Goal: Task Accomplishment & Management: Use online tool/utility

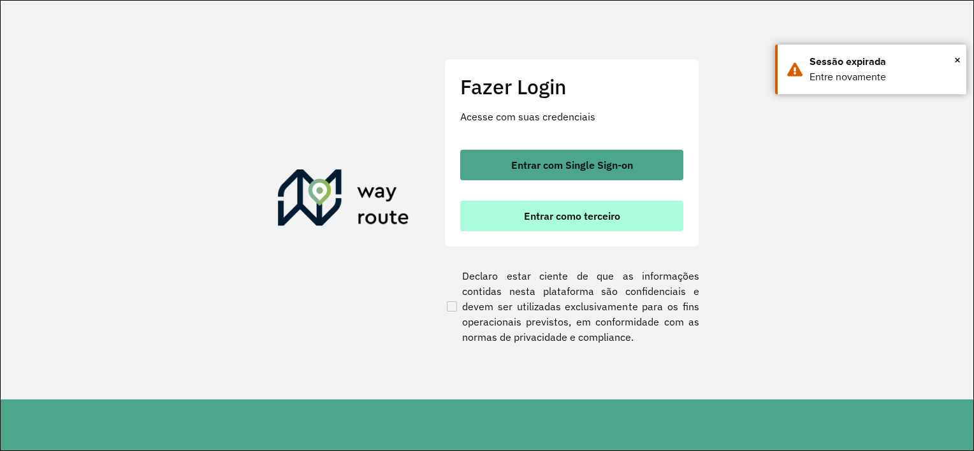
click at [526, 220] on span "Entrar como terceiro" at bounding box center [572, 216] width 96 height 10
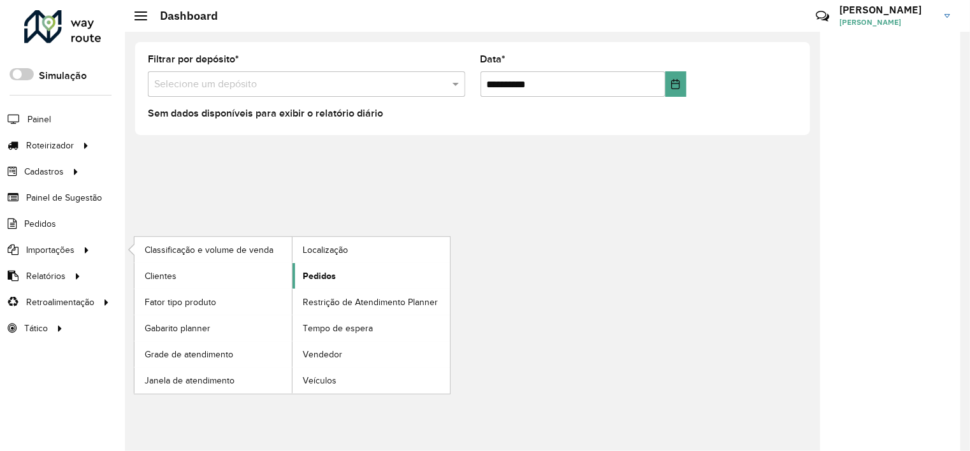
click at [303, 270] on span "Pedidos" at bounding box center [319, 276] width 33 height 13
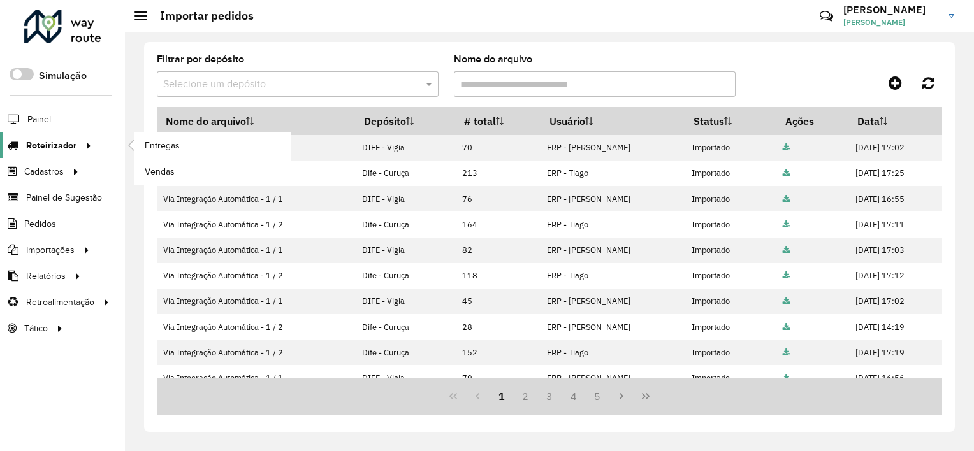
click at [83, 145] on icon at bounding box center [86, 144] width 11 height 19
click at [163, 145] on span "Entregas" at bounding box center [163, 145] width 36 height 13
click at [187, 147] on link "Entregas" at bounding box center [212, 145] width 156 height 25
click at [76, 141] on div at bounding box center [85, 145] width 19 height 13
click at [168, 151] on link "Entregas" at bounding box center [212, 145] width 156 height 25
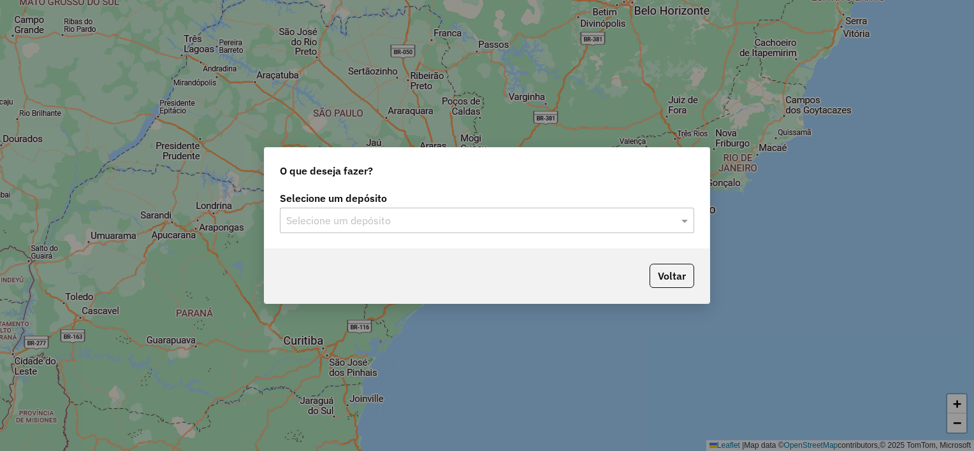
click at [335, 226] on input "text" at bounding box center [474, 221] width 376 height 15
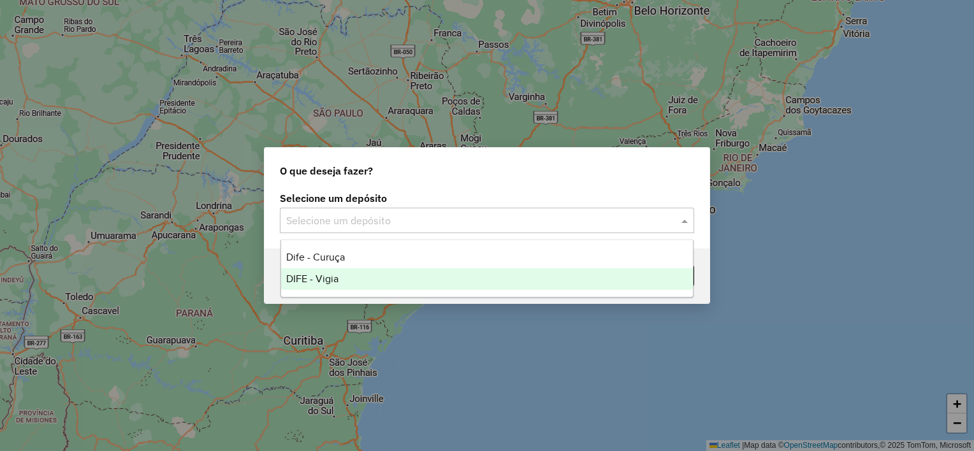
click at [327, 285] on div "DIFE - Vigia" at bounding box center [487, 279] width 412 height 22
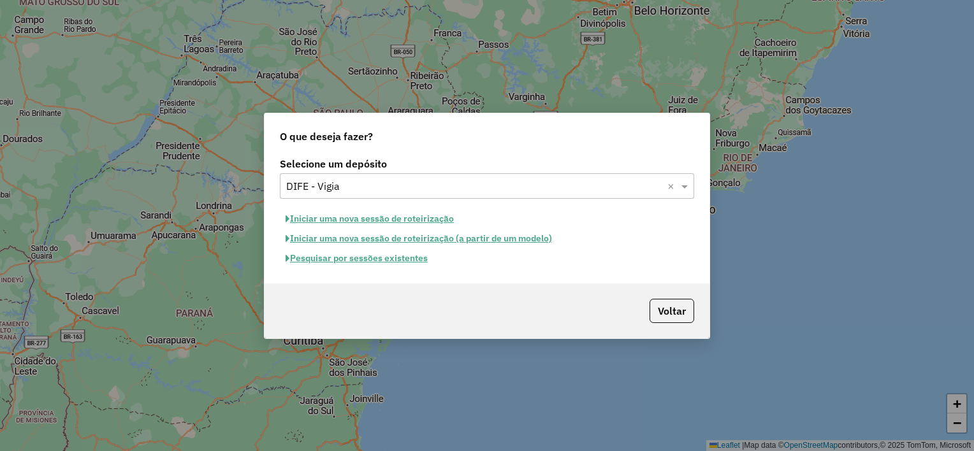
click at [293, 219] on button "Iniciar uma nova sessão de roteirização" at bounding box center [370, 219] width 180 height 20
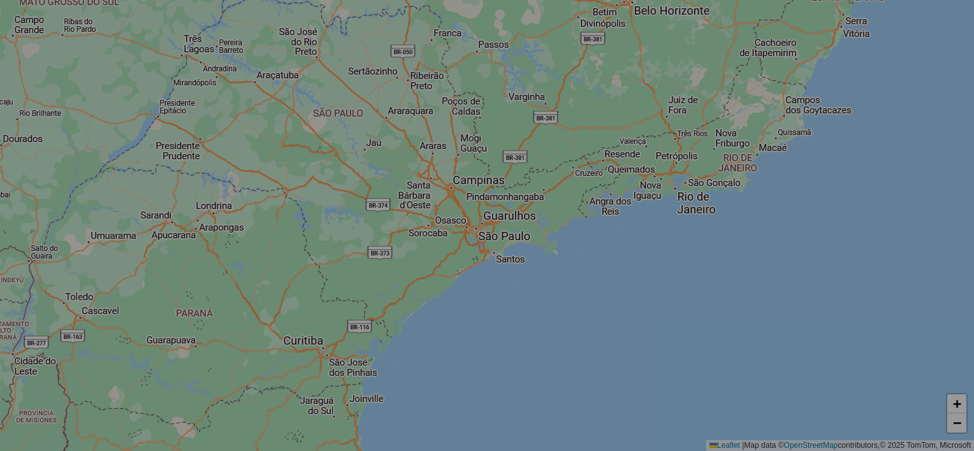
select select "*"
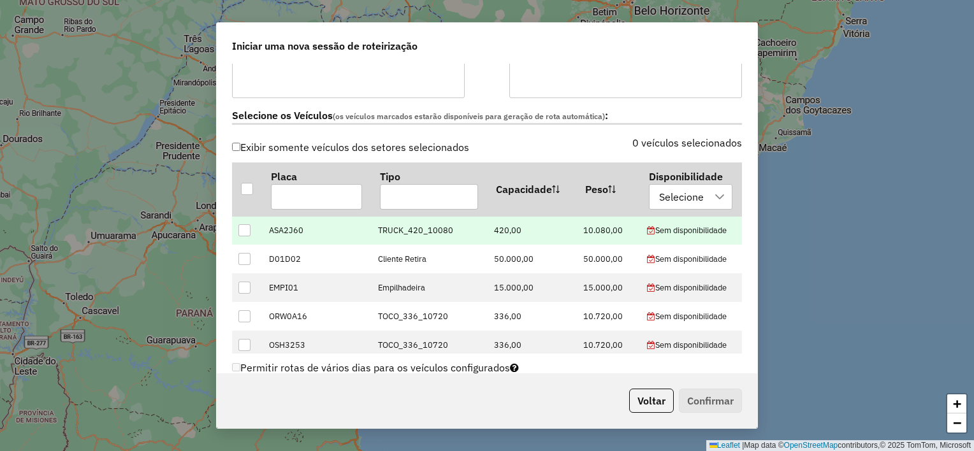
scroll to position [382, 0]
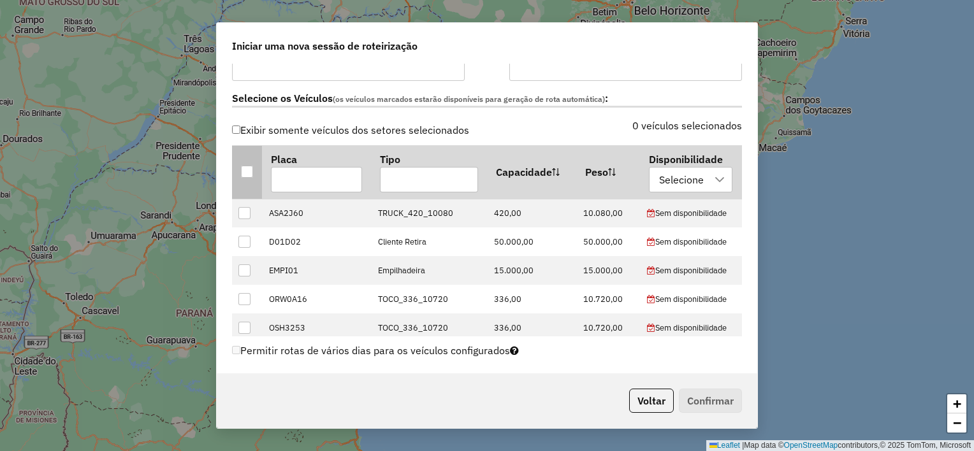
click at [247, 171] on div at bounding box center [247, 172] width 12 height 12
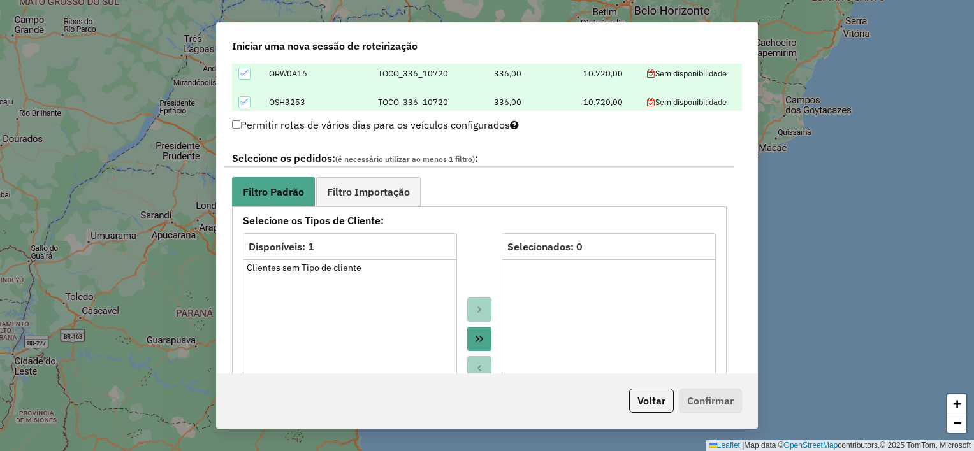
scroll to position [637, 0]
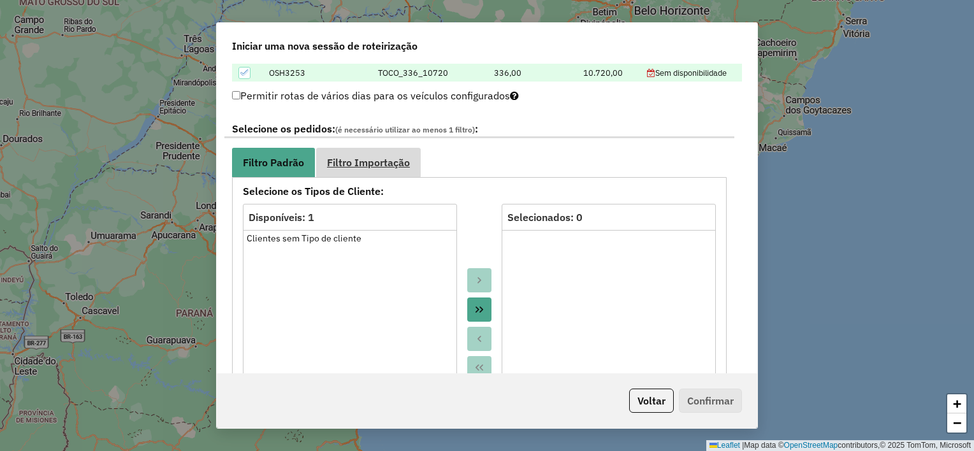
click at [344, 166] on span "Filtro Importação" at bounding box center [368, 162] width 83 height 10
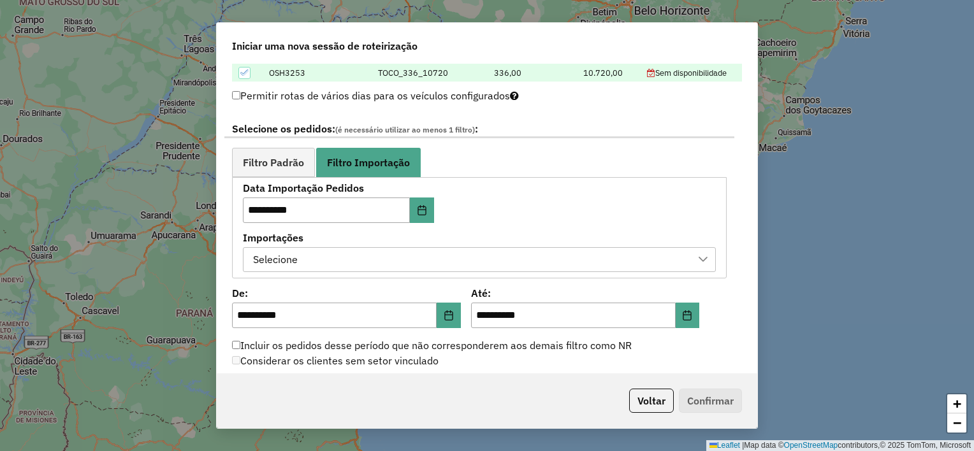
click at [360, 262] on div "Selecione" at bounding box center [470, 260] width 442 height 24
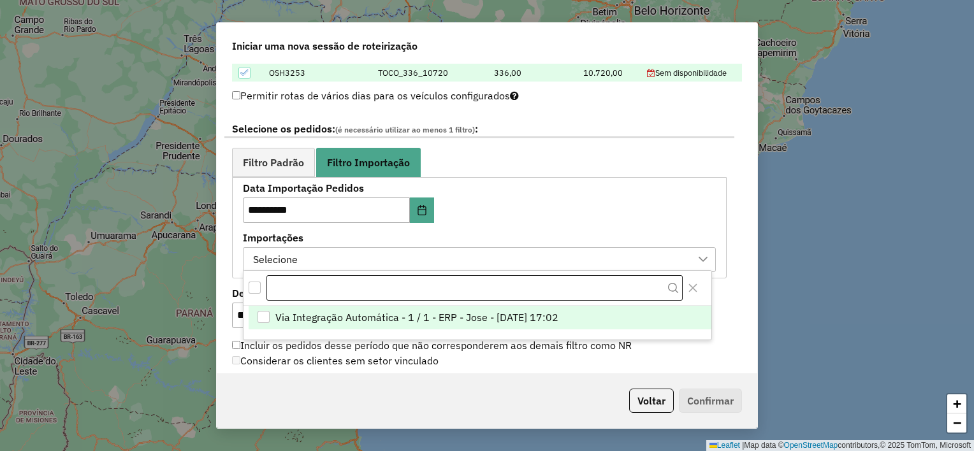
scroll to position [9, 57]
click at [342, 318] on span "Via Integração Automática - 1 / 1 - ERP - Jose - [DATE] 17:02" at bounding box center [416, 317] width 283 height 15
click at [525, 214] on div "**********" at bounding box center [479, 228] width 473 height 89
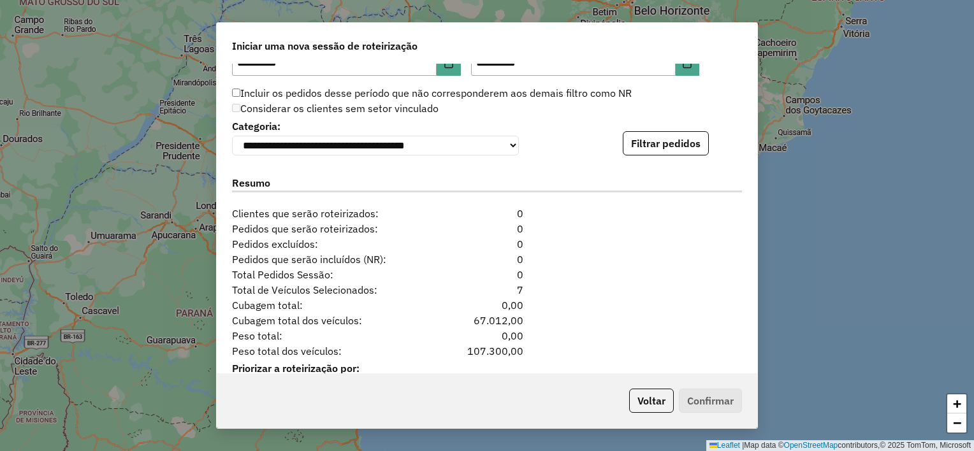
scroll to position [892, 0]
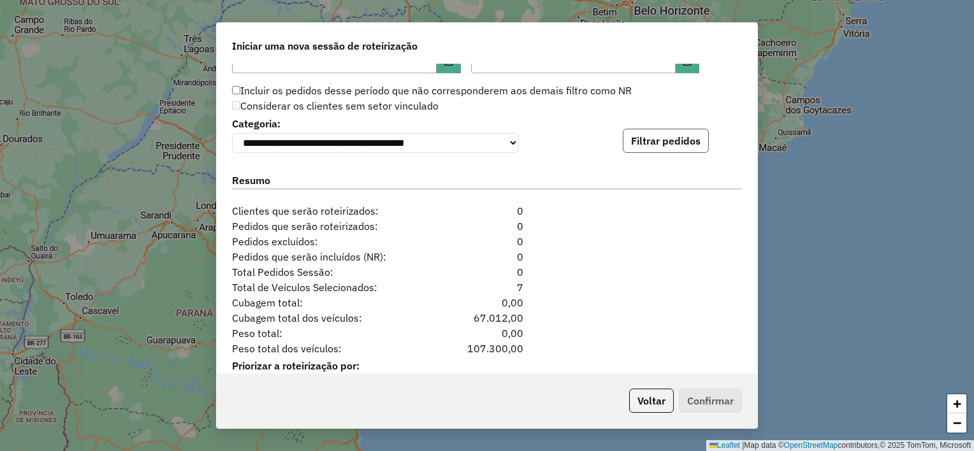
click at [645, 153] on button "Filtrar pedidos" at bounding box center [666, 141] width 86 height 24
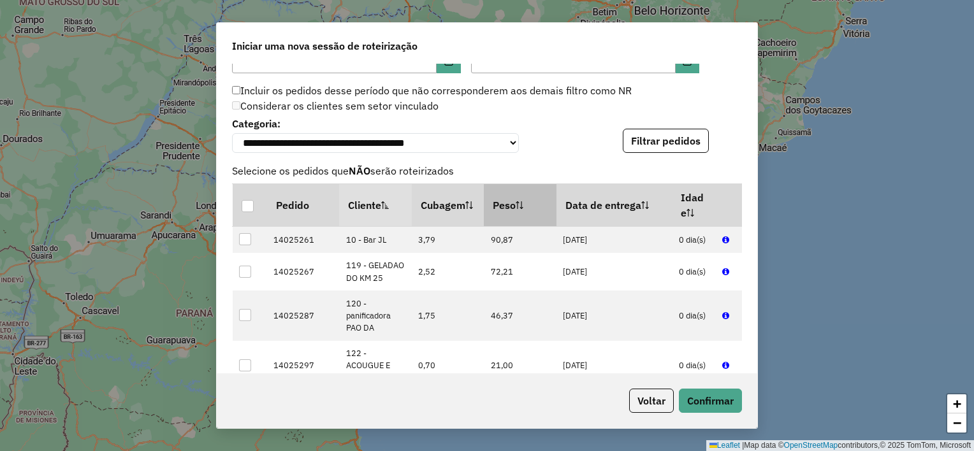
click at [497, 207] on th "Peso" at bounding box center [520, 205] width 73 height 43
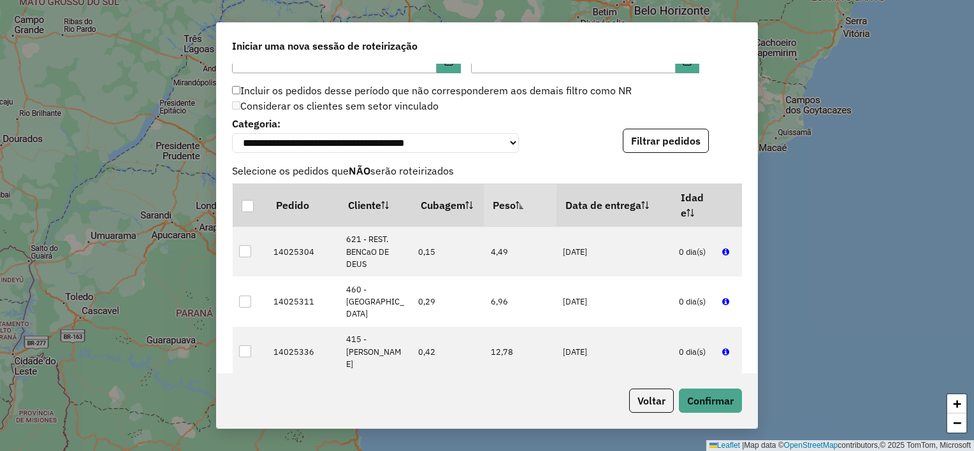
click at [497, 207] on th "Peso" at bounding box center [520, 205] width 73 height 43
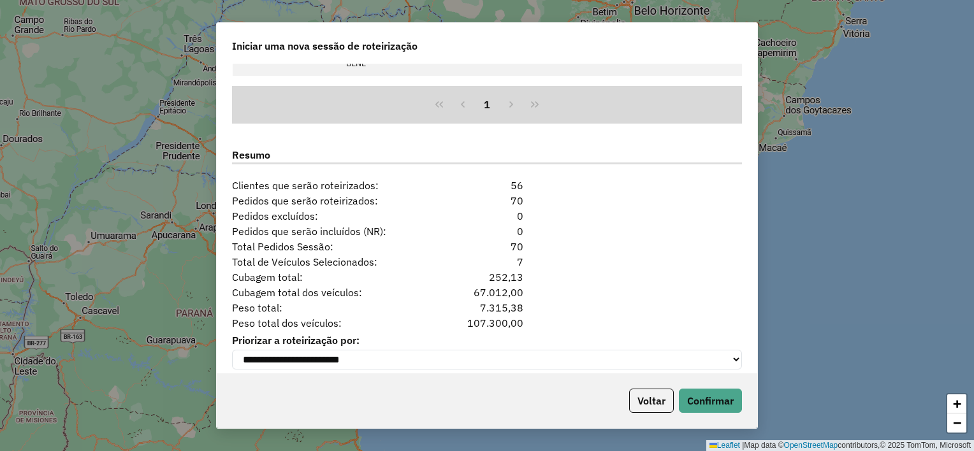
scroll to position [1197, 0]
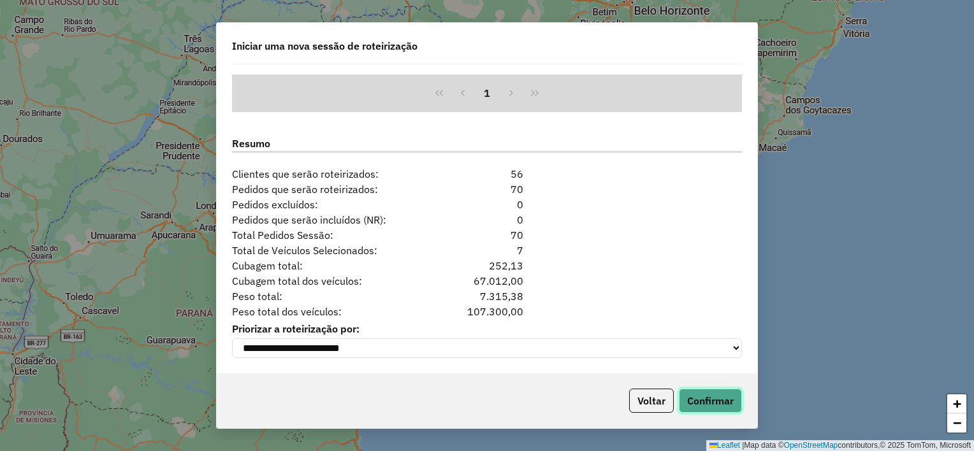
click at [699, 403] on button "Confirmar" at bounding box center [710, 401] width 63 height 24
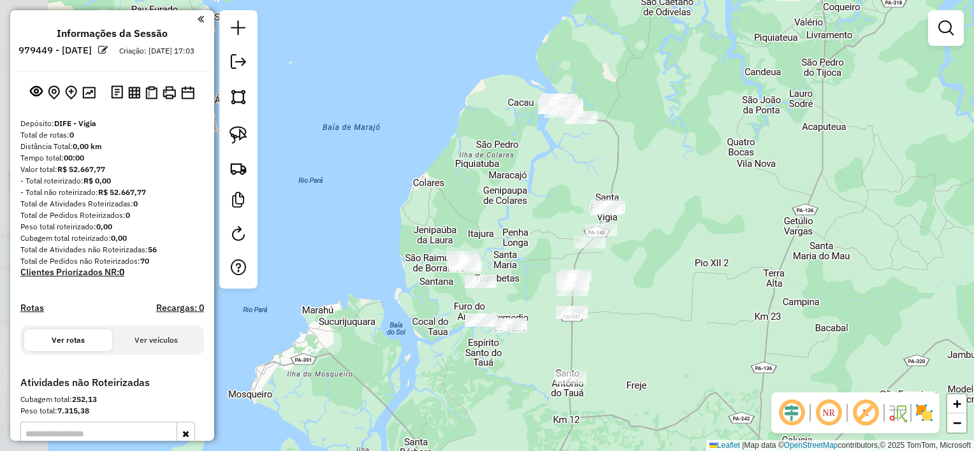
drag, startPoint x: 521, startPoint y: 270, endPoint x: 631, endPoint y: 175, distance: 145.1
click at [631, 175] on div "Janela de atendimento Grade de atendimento Capacidade Transportadoras Veículos …" at bounding box center [487, 225] width 974 height 451
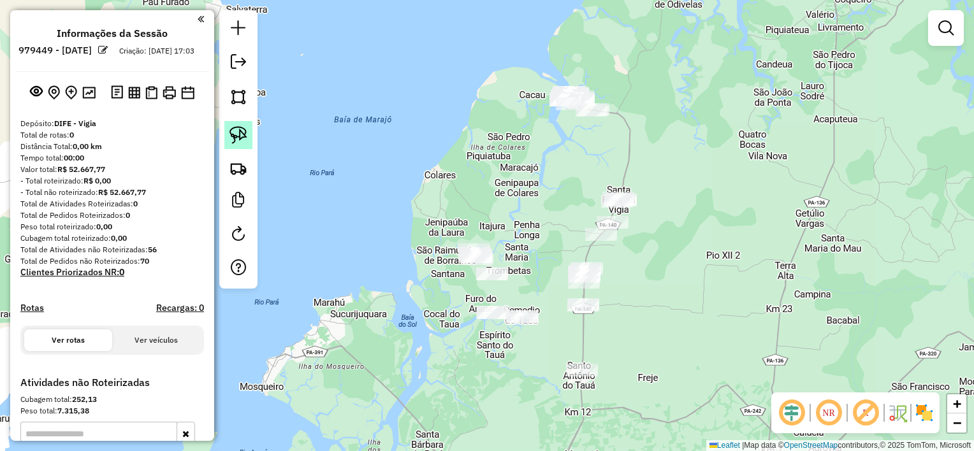
click at [231, 134] on img at bounding box center [238, 135] width 18 height 18
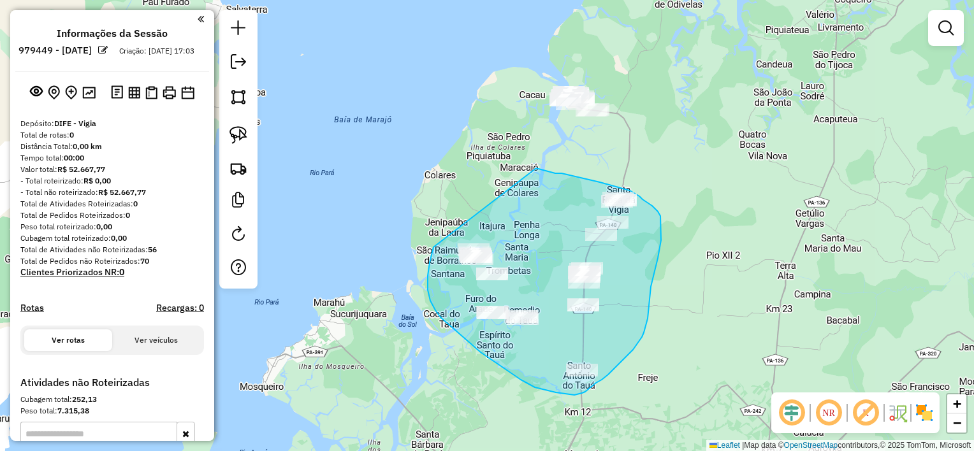
drag, startPoint x: 541, startPoint y: 170, endPoint x: 433, endPoint y: 247, distance: 132.3
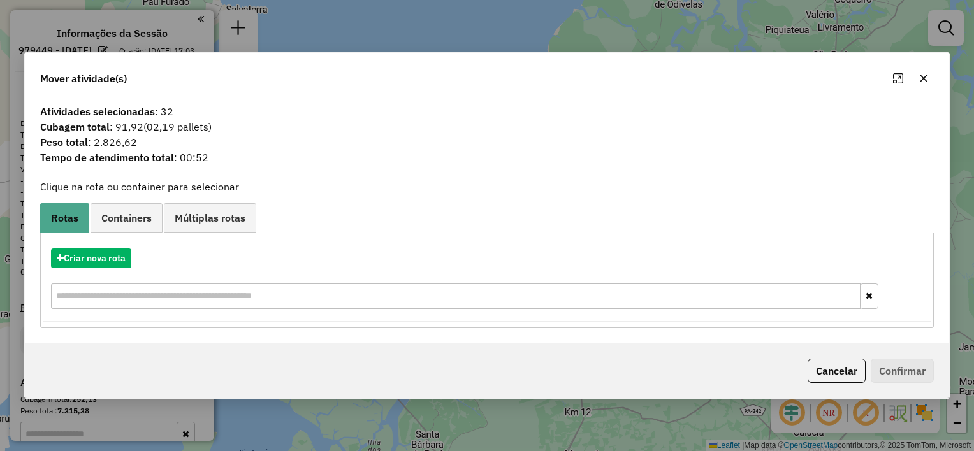
click at [924, 78] on icon "button" at bounding box center [924, 78] width 10 height 10
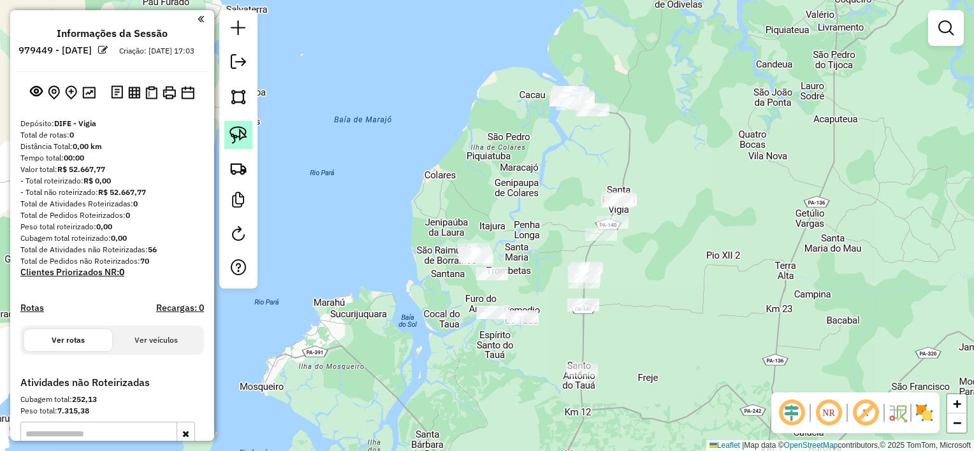
click at [242, 140] on img at bounding box center [238, 135] width 18 height 18
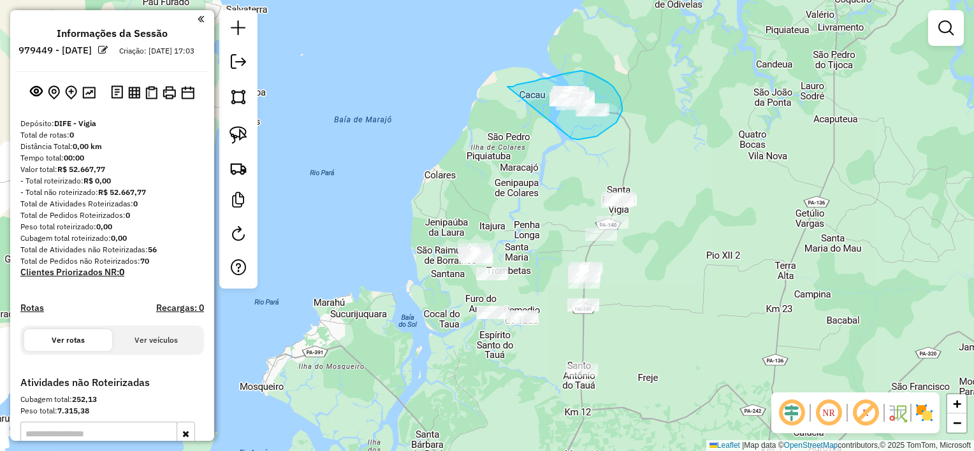
drag, startPoint x: 525, startPoint y: 83, endPoint x: 571, endPoint y: 138, distance: 72.4
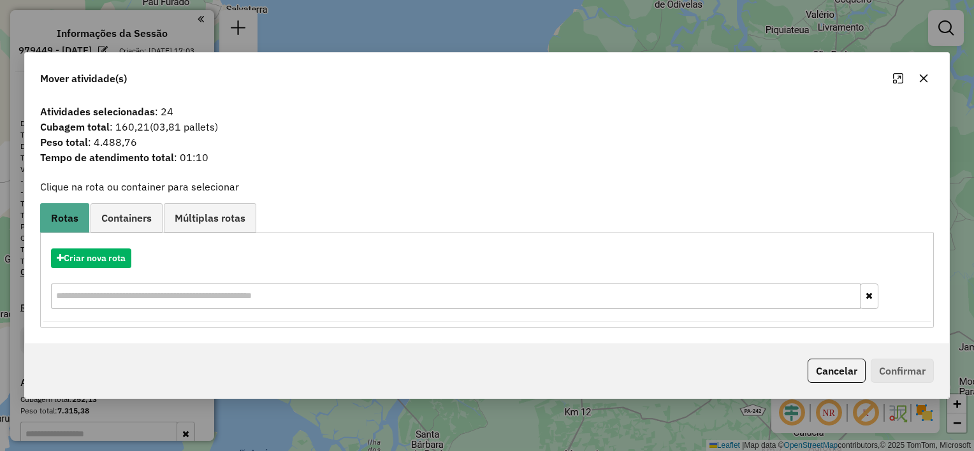
click at [920, 77] on icon "button" at bounding box center [924, 78] width 10 height 10
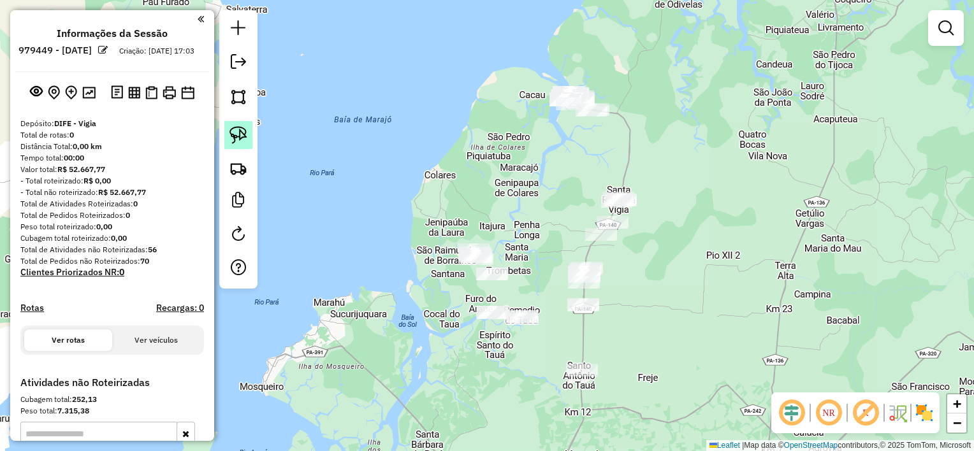
click at [238, 143] on img at bounding box center [238, 135] width 18 height 18
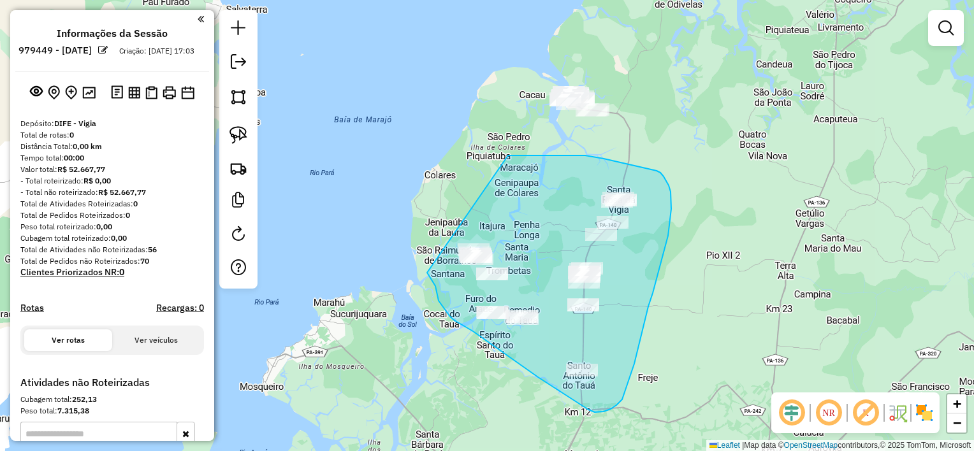
drag, startPoint x: 508, startPoint y: 156, endPoint x: 427, endPoint y: 273, distance: 142.5
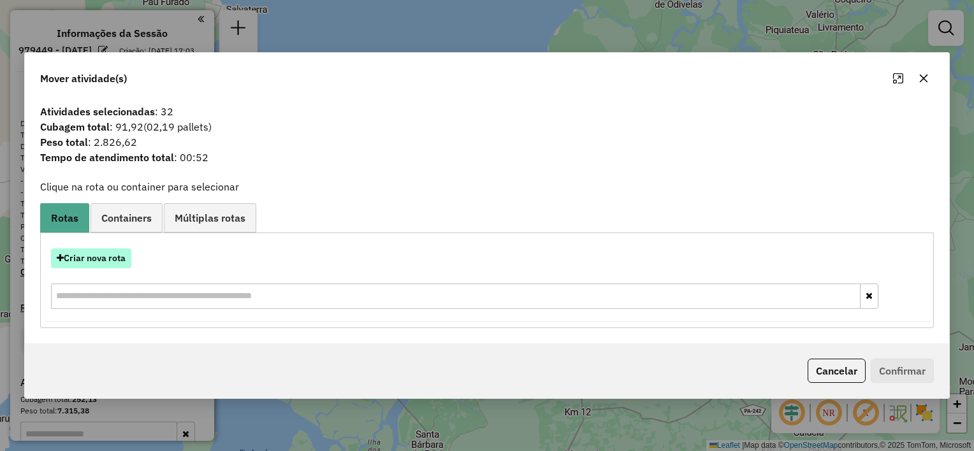
click at [121, 258] on button "Criar nova rota" at bounding box center [91, 259] width 80 height 20
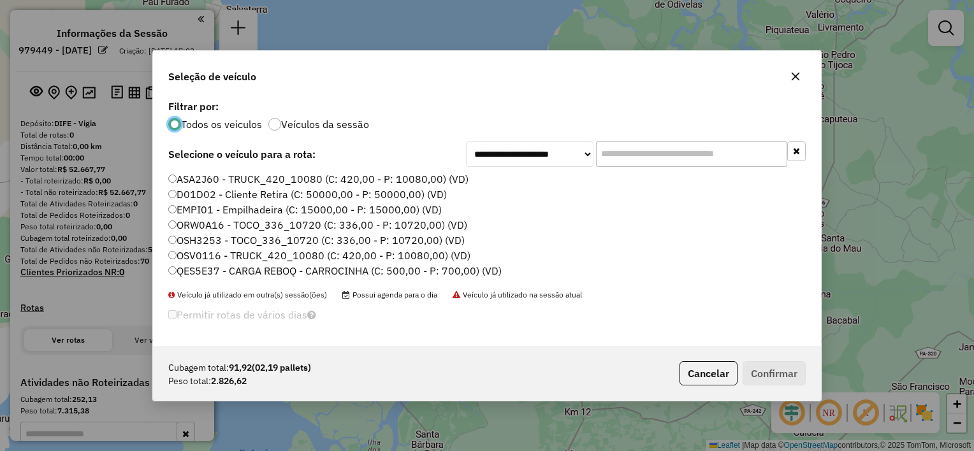
scroll to position [6, 4]
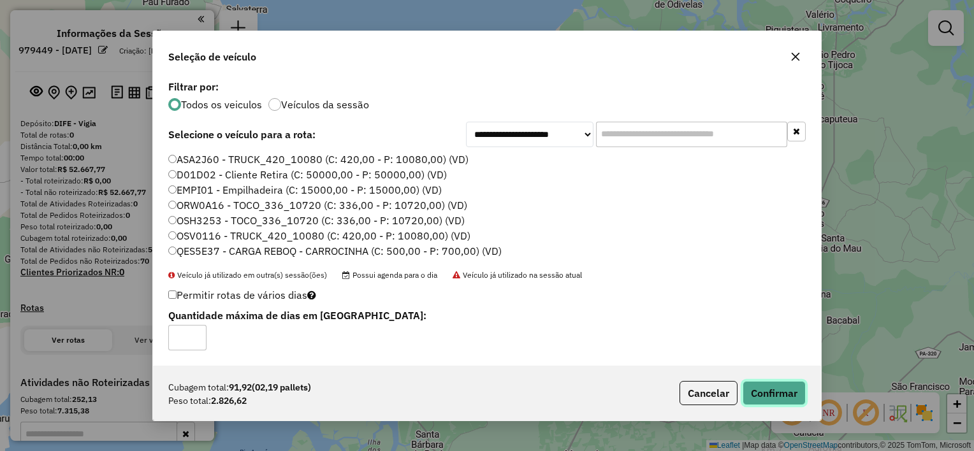
click at [764, 395] on button "Confirmar" at bounding box center [774, 393] width 63 height 24
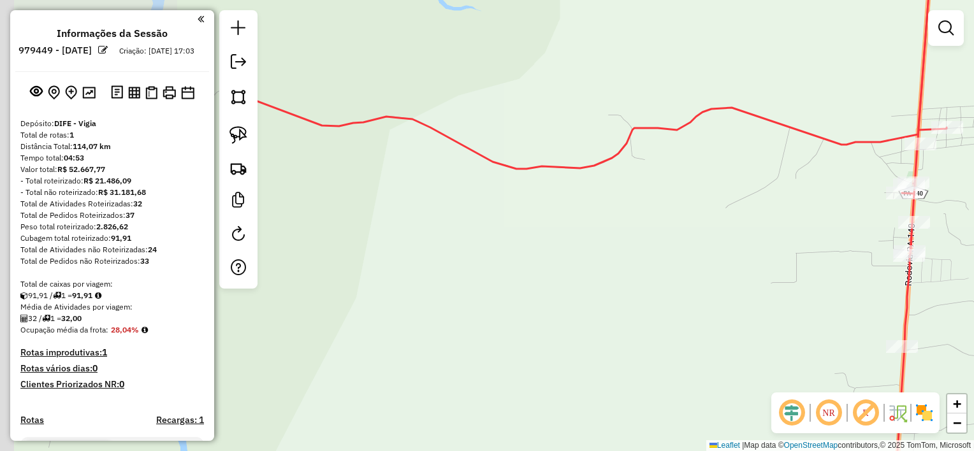
drag, startPoint x: 426, startPoint y: 179, endPoint x: 773, endPoint y: 158, distance: 347.4
click at [773, 158] on div "Janela de atendimento Grade de atendimento Capacidade Transportadoras Veículos …" at bounding box center [487, 225] width 974 height 451
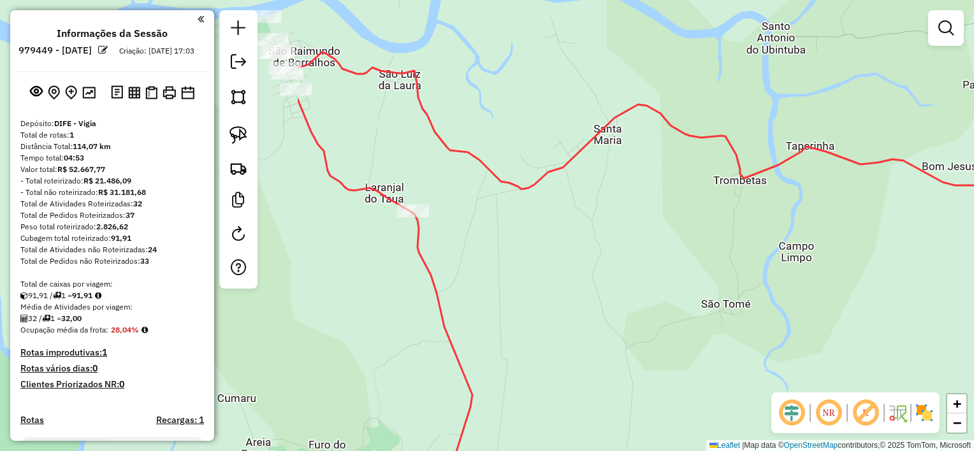
drag, startPoint x: 349, startPoint y: 200, endPoint x: 741, endPoint y: 206, distance: 391.4
click at [741, 206] on div "Janela de atendimento Grade de atendimento Capacidade Transportadoras Veículos …" at bounding box center [487, 225] width 974 height 451
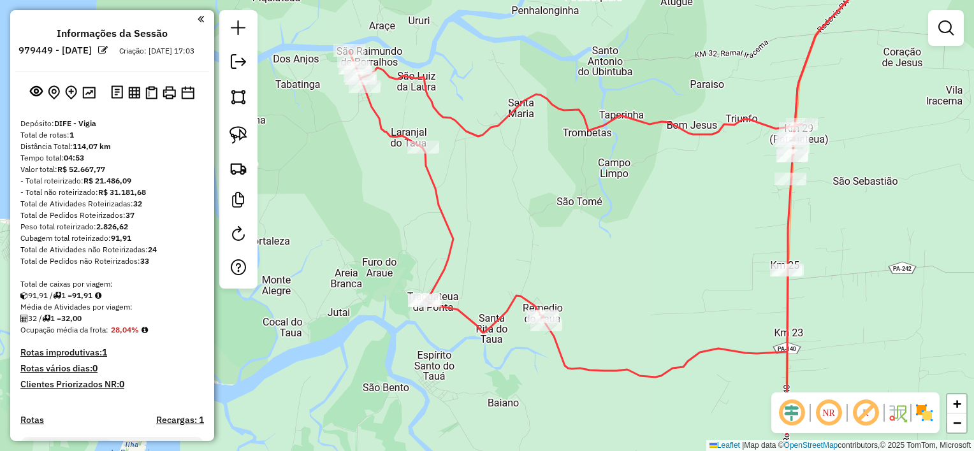
drag, startPoint x: 746, startPoint y: 259, endPoint x: 592, endPoint y: 198, distance: 165.4
click at [592, 198] on div "Janela de atendimento Grade de atendimento Capacidade Transportadoras Veículos …" at bounding box center [487, 225] width 974 height 451
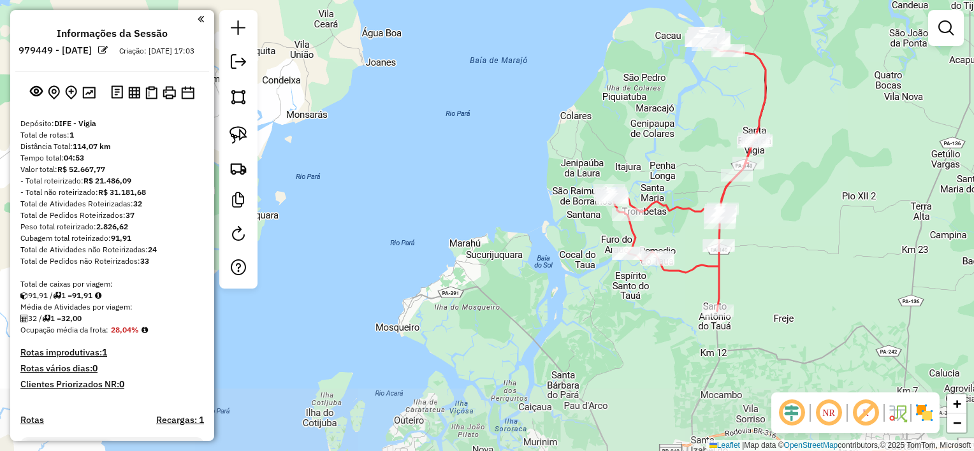
drag, startPoint x: 729, startPoint y: 328, endPoint x: 729, endPoint y: 265, distance: 62.5
click at [729, 265] on div "Janela de atendimento Grade de atendimento Capacidade Transportadoras Veículos …" at bounding box center [487, 225] width 974 height 451
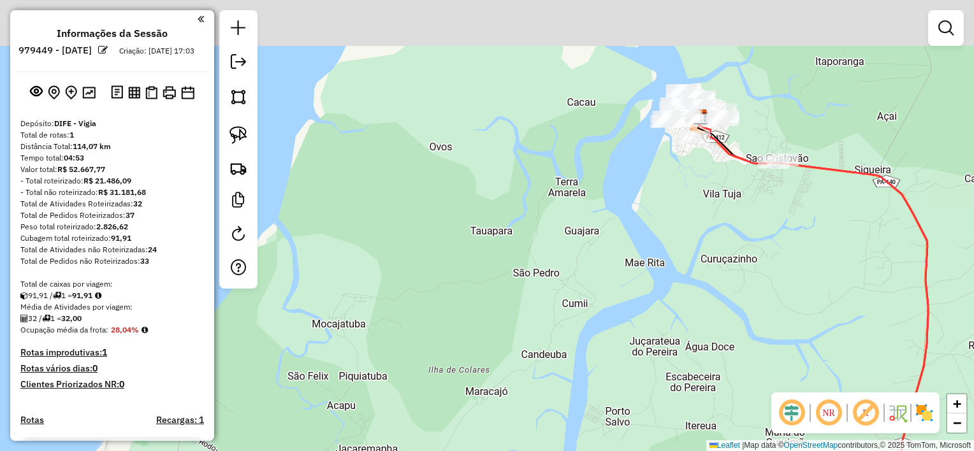
drag, startPoint x: 703, startPoint y: 53, endPoint x: 651, endPoint y: 273, distance: 226.0
click at [651, 273] on div "Janela de atendimento Grade de atendimento Capacidade Transportadoras Veículos …" at bounding box center [487, 225] width 974 height 451
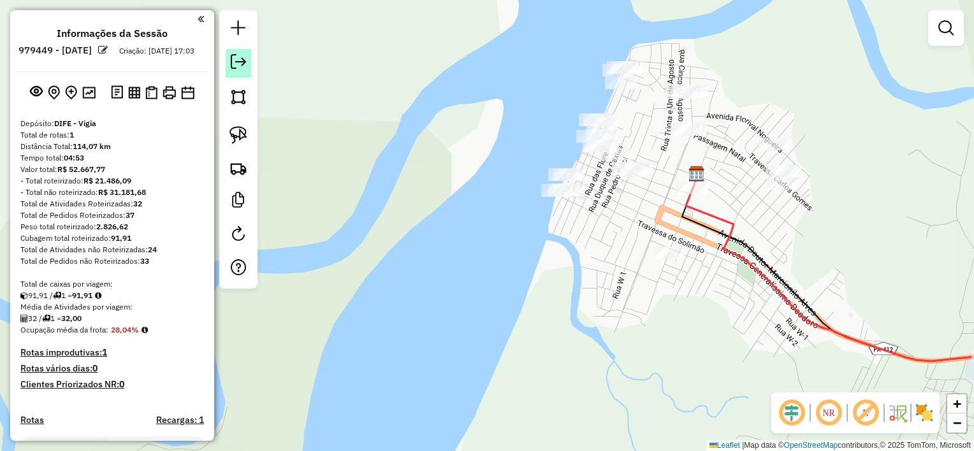
click at [238, 69] on link at bounding box center [238, 63] width 25 height 29
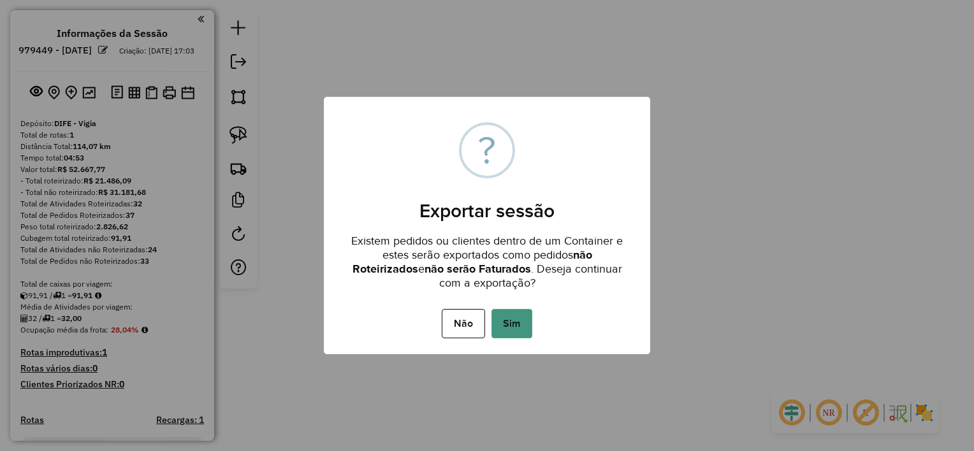
click at [511, 331] on button "Sim" at bounding box center [511, 323] width 41 height 29
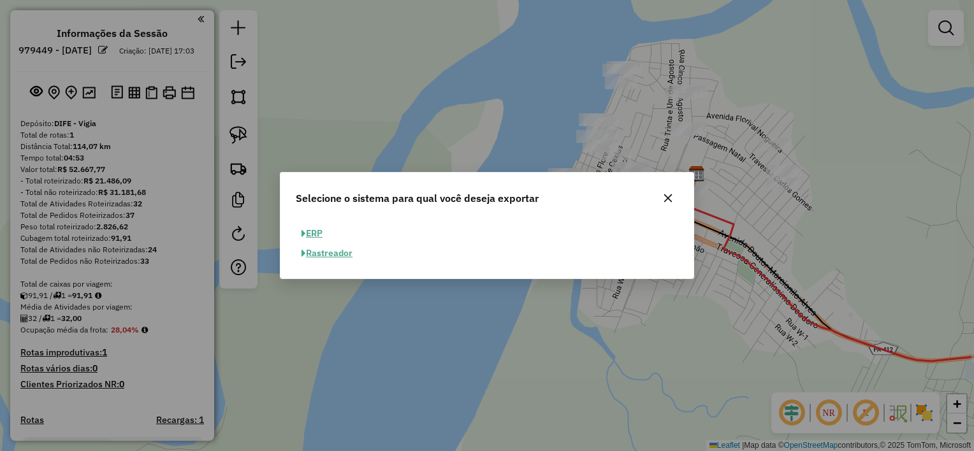
click at [669, 204] on button "button" at bounding box center [668, 198] width 20 height 20
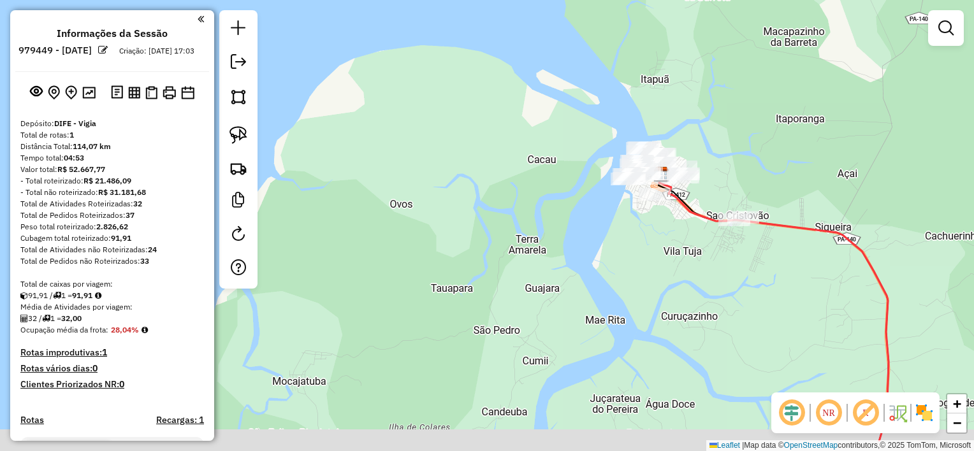
drag, startPoint x: 665, startPoint y: 301, endPoint x: 653, endPoint y: 87, distance: 214.6
click at [653, 85] on div "Janela de atendimento Grade de atendimento Capacidade Transportadoras Veículos …" at bounding box center [487, 225] width 974 height 451
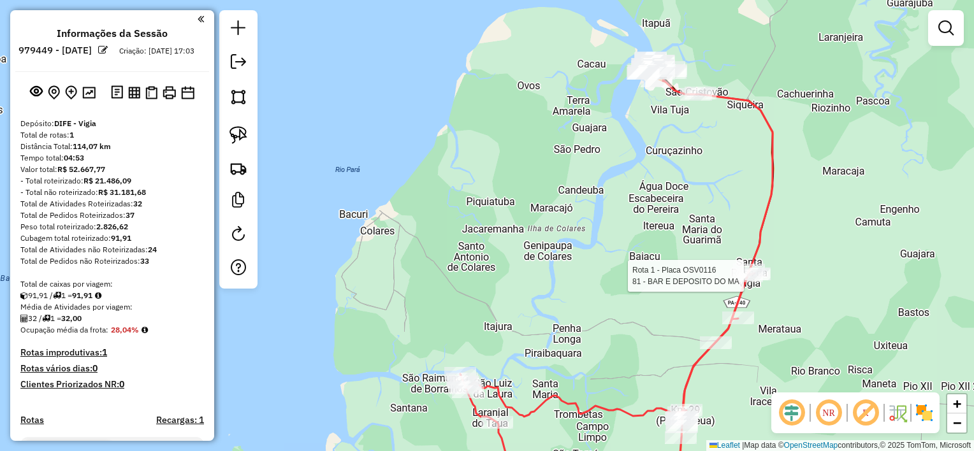
select select "**********"
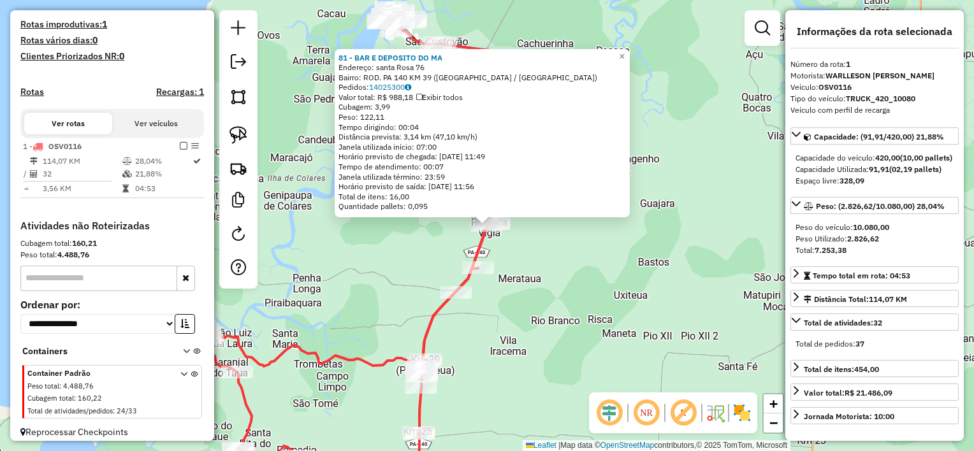
scroll to position [347, 0]
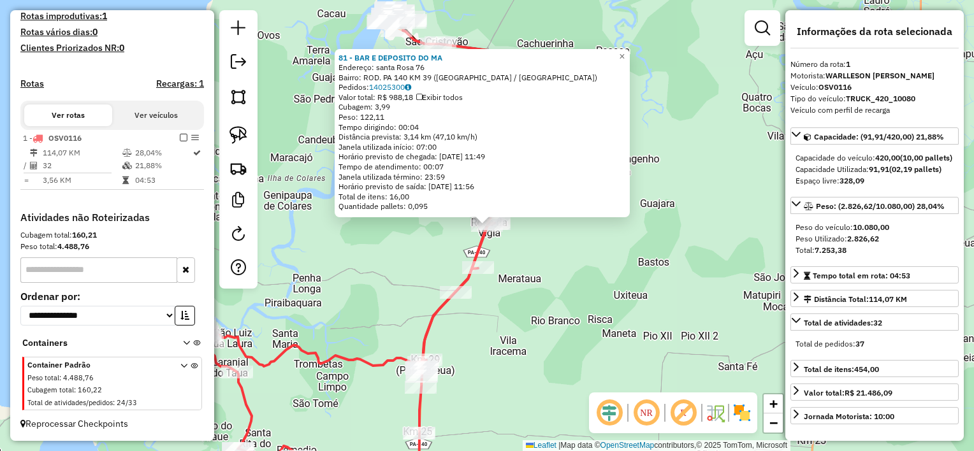
click at [678, 217] on div "81 - BAR E DEPOSITO DO MA Endereço: santa Rosa 76 Bairro: ROD. PA 140 KM 39 (SA…" at bounding box center [487, 225] width 974 height 451
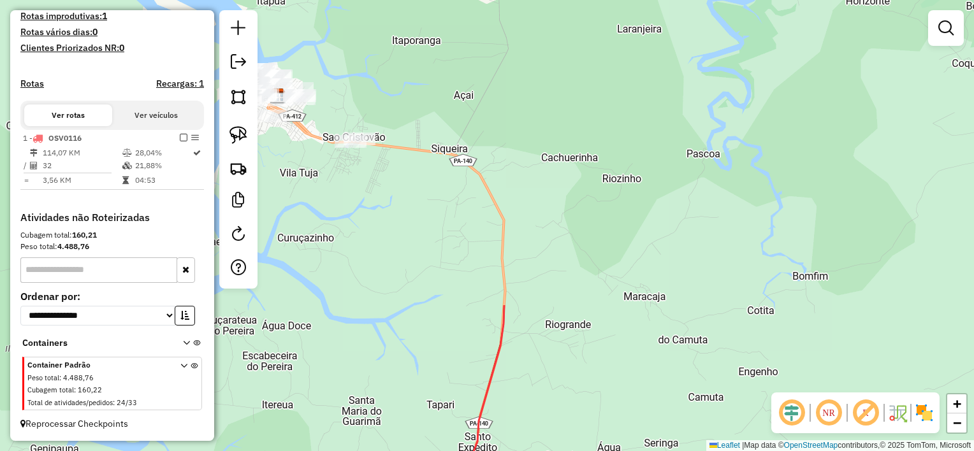
drag, startPoint x: 544, startPoint y: 66, endPoint x: 535, endPoint y: 416, distance: 350.7
click at [535, 416] on div "Janela de atendimento Grade de atendimento Capacidade Transportadoras Veículos …" at bounding box center [487, 225] width 974 height 451
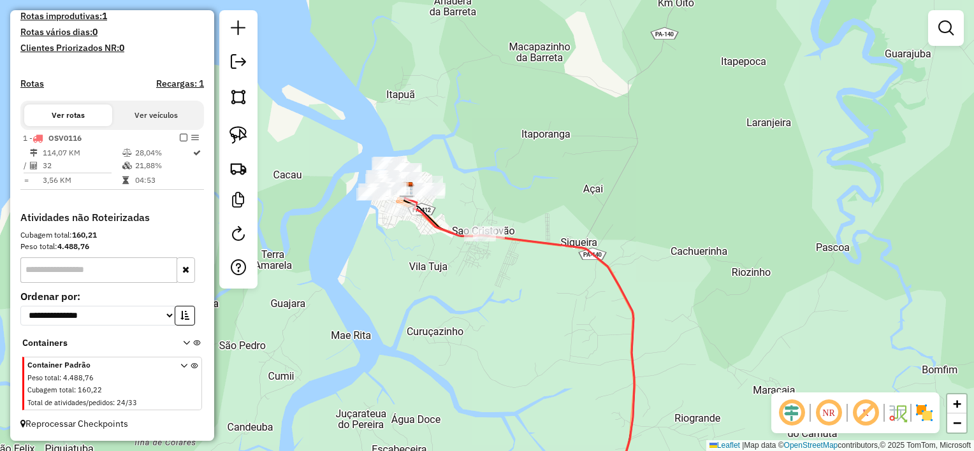
drag, startPoint x: 373, startPoint y: 158, endPoint x: 502, endPoint y: 252, distance: 159.8
click at [502, 252] on div "Janela de atendimento Grade de atendimento Capacidade Transportadoras Veículos …" at bounding box center [487, 225] width 974 height 451
click at [238, 63] on em at bounding box center [238, 61] width 15 height 15
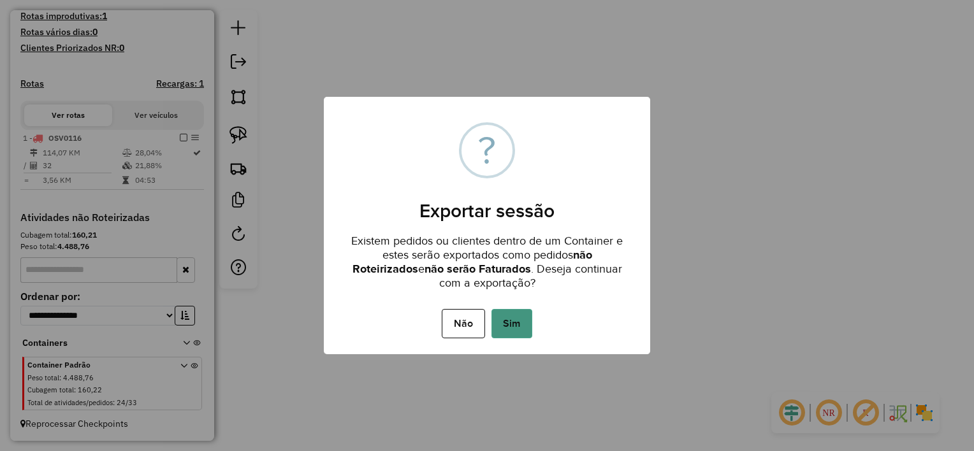
click at [519, 323] on button "Sim" at bounding box center [511, 323] width 41 height 29
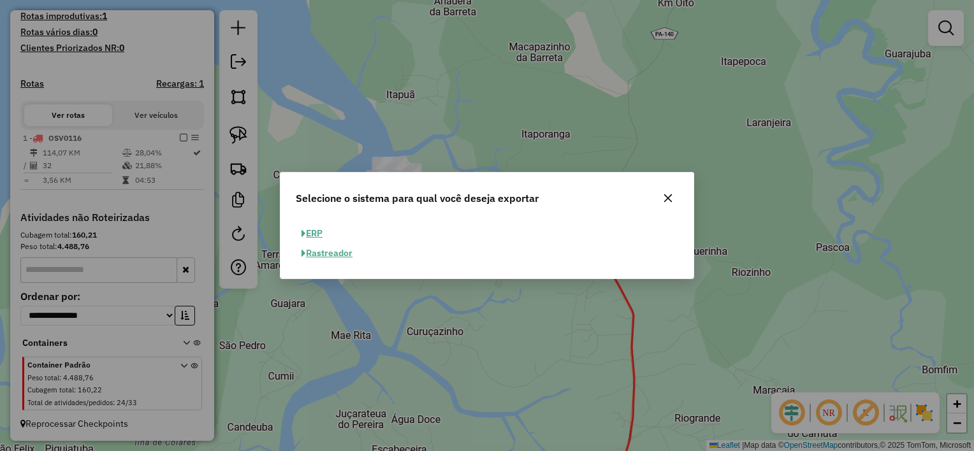
click at [311, 233] on button "ERP" at bounding box center [312, 234] width 33 height 20
select select "**"
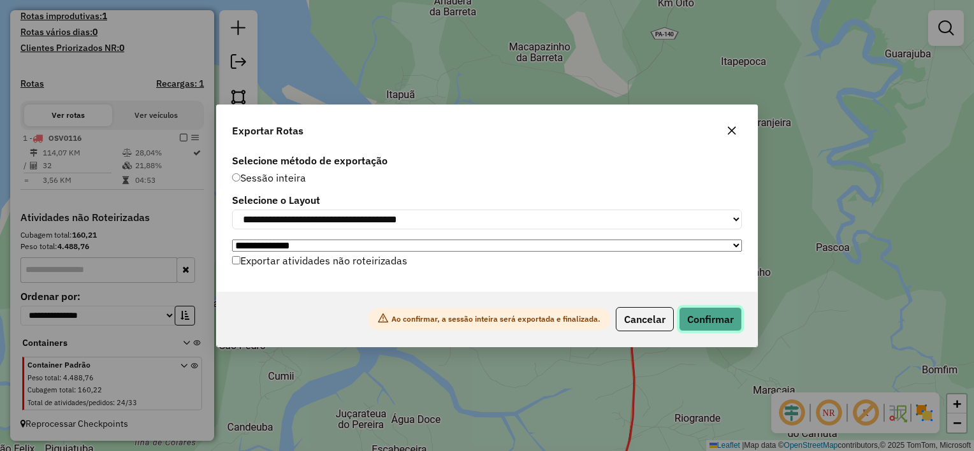
click at [703, 324] on button "Confirmar" at bounding box center [710, 319] width 63 height 24
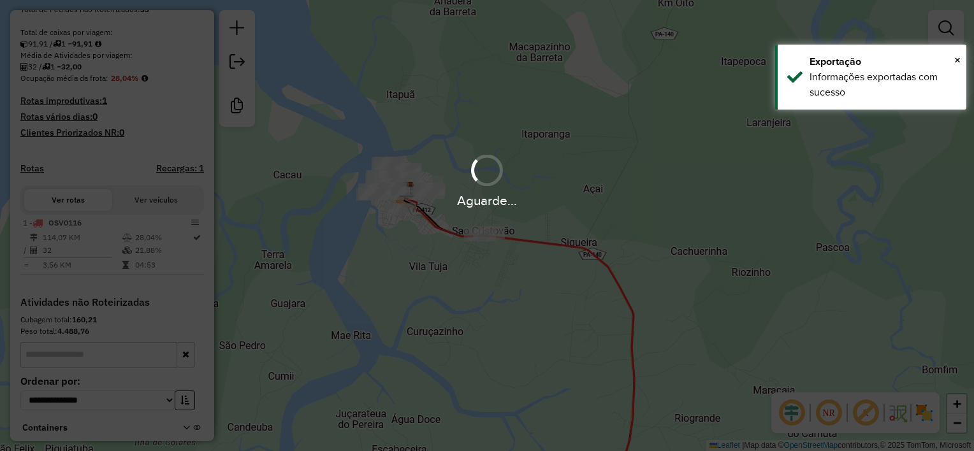
scroll to position [352, 0]
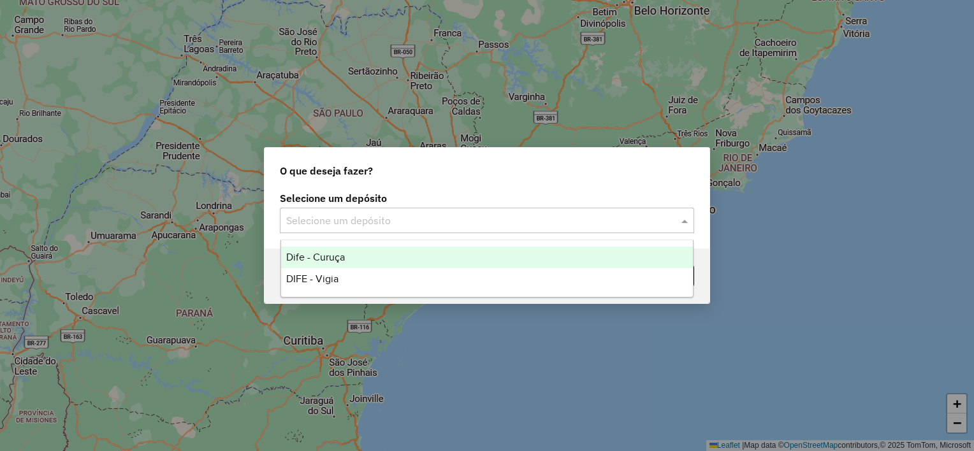
click at [409, 214] on input "text" at bounding box center [474, 221] width 376 height 15
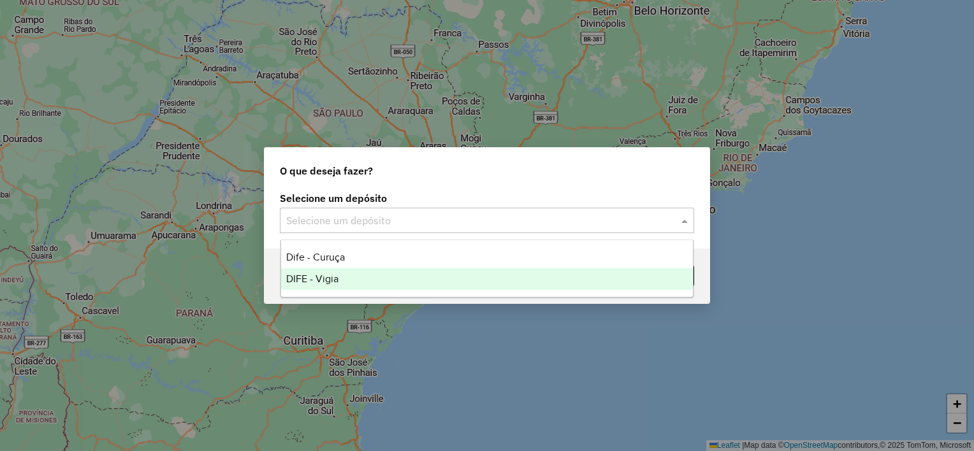
click at [303, 281] on span "DIFE - Vigia" at bounding box center [312, 278] width 52 height 11
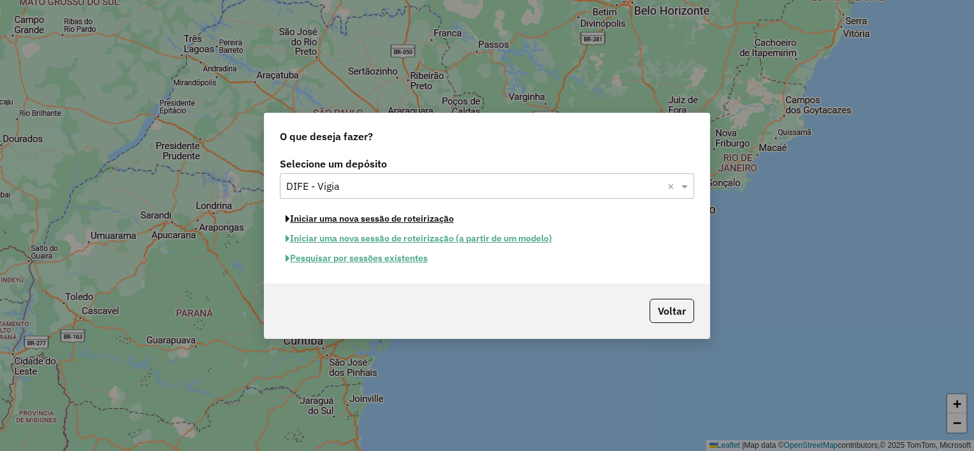
click at [406, 219] on button "Iniciar uma nova sessão de roteirização" at bounding box center [370, 219] width 180 height 20
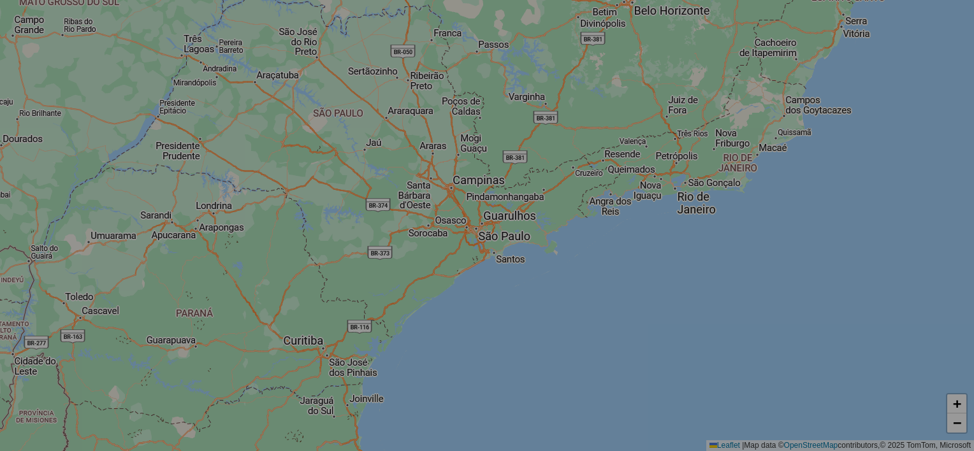
select select "*"
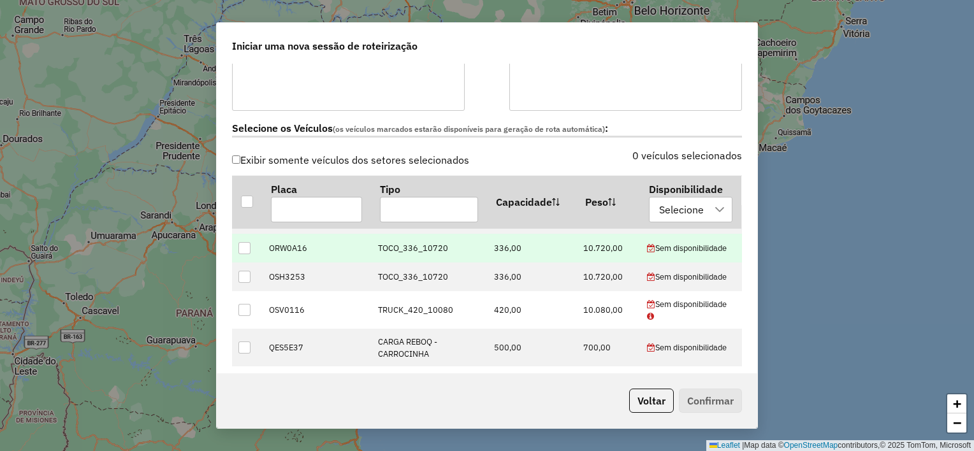
scroll to position [382, 0]
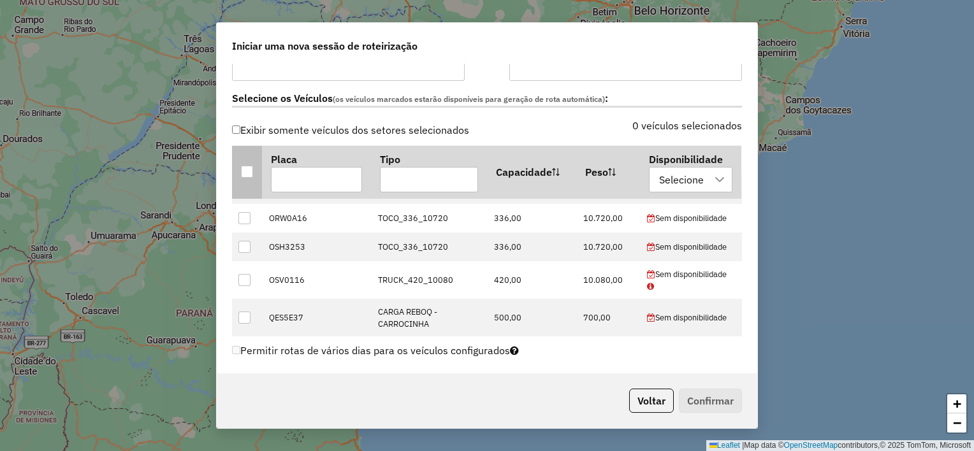
click at [250, 172] on div at bounding box center [247, 172] width 12 height 12
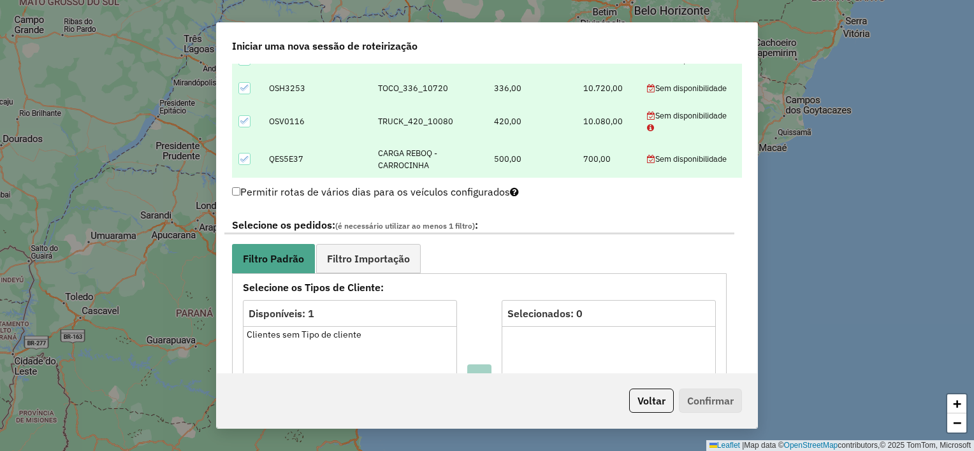
scroll to position [574, 0]
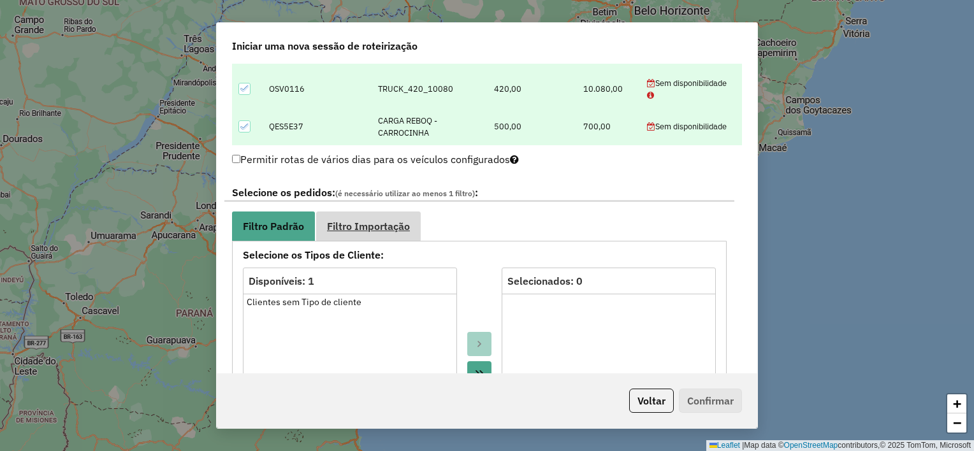
click at [350, 229] on span "Filtro Importação" at bounding box center [368, 226] width 83 height 10
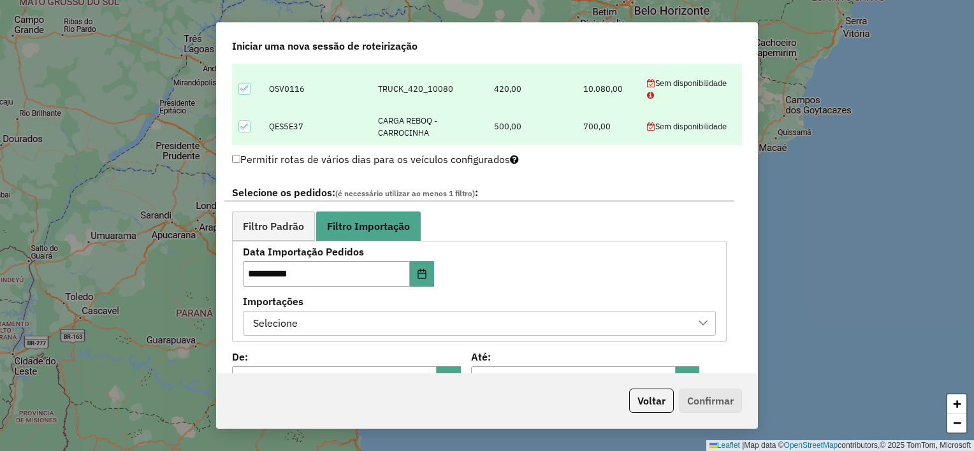
click at [362, 328] on div "Selecione" at bounding box center [470, 324] width 442 height 24
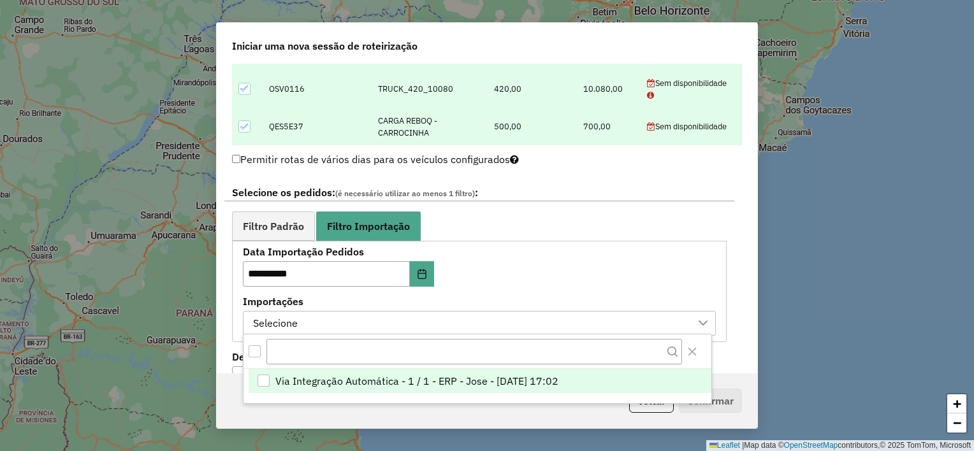
scroll to position [9, 57]
click at [310, 382] on span "Via Integração Automática - 1 / 1 - ERP - Jose - [DATE] 17:02" at bounding box center [416, 381] width 283 height 15
click at [479, 277] on div "**********" at bounding box center [479, 291] width 473 height 89
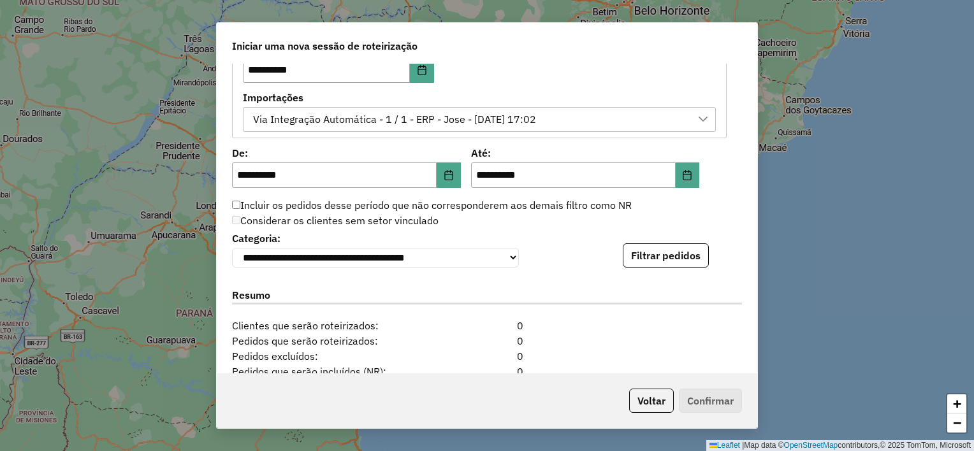
scroll to position [892, 0]
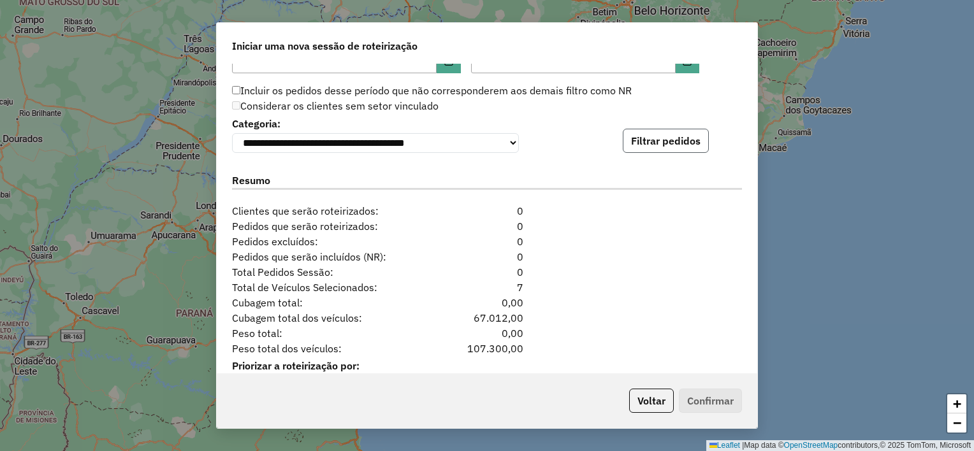
click at [637, 153] on button "Filtrar pedidos" at bounding box center [666, 141] width 86 height 24
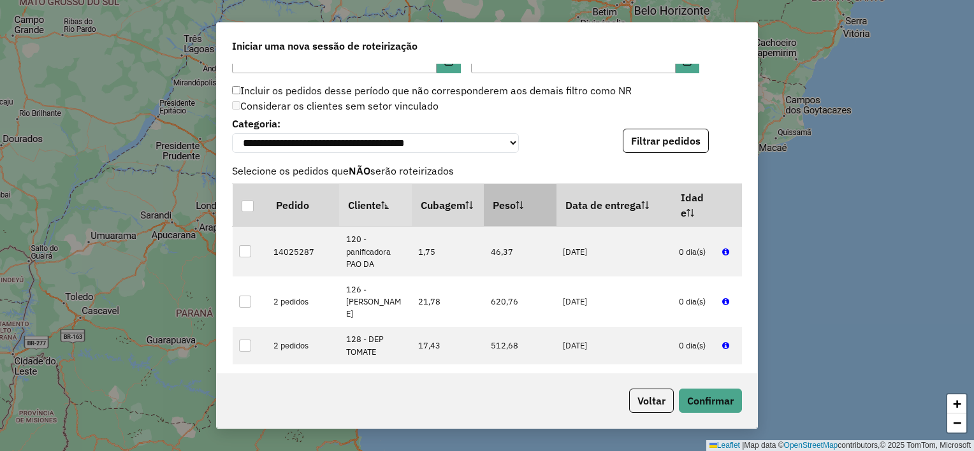
click at [491, 212] on th "Peso" at bounding box center [520, 205] width 73 height 43
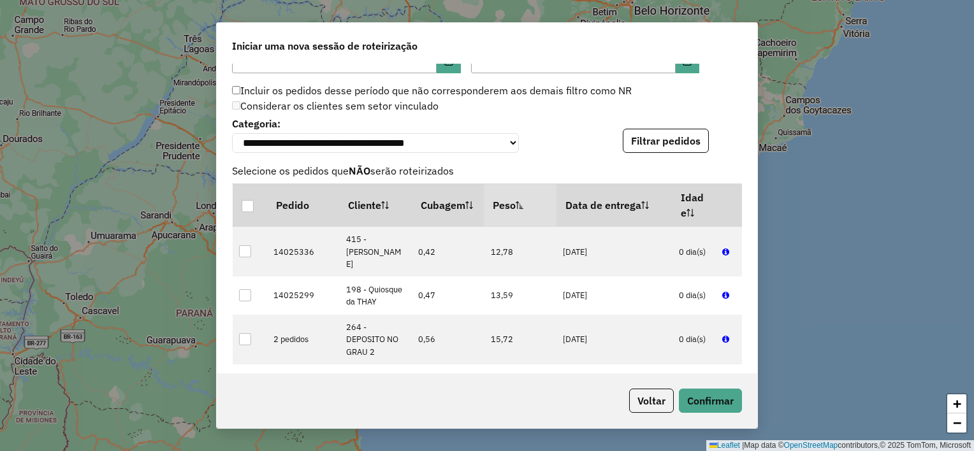
click at [491, 212] on th "Peso" at bounding box center [520, 205] width 73 height 43
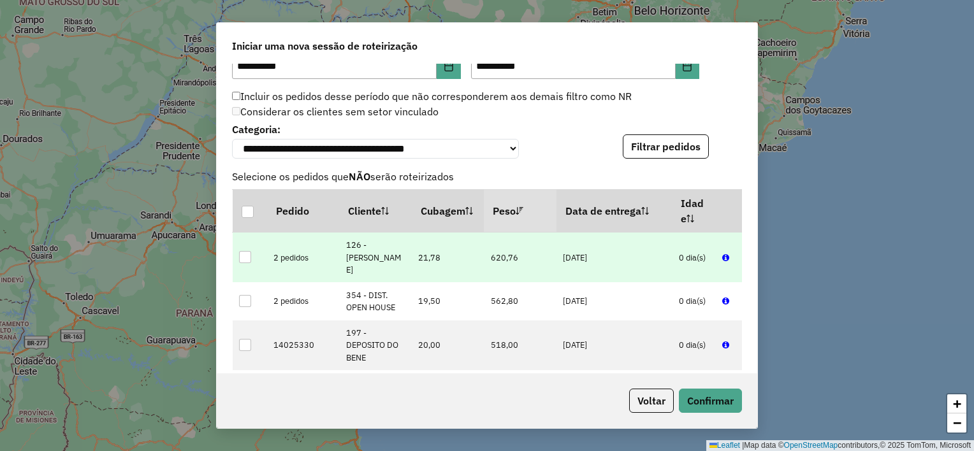
scroll to position [879, 0]
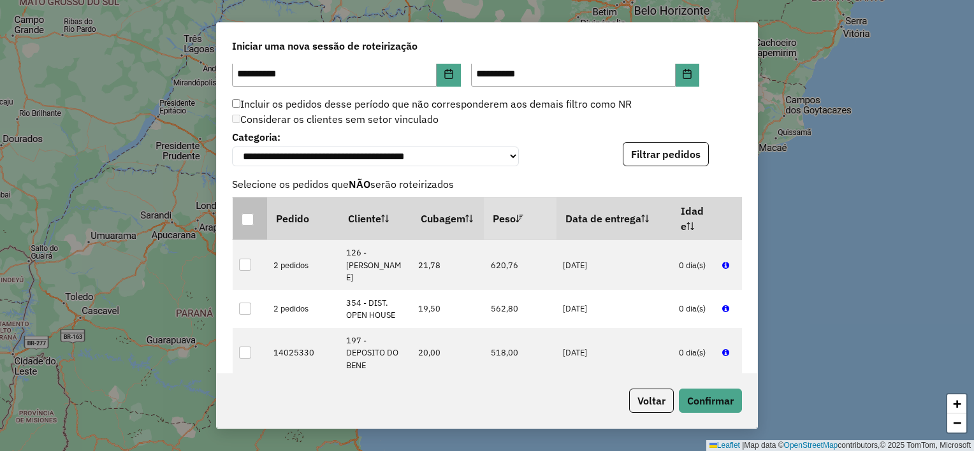
click at [247, 222] on div at bounding box center [248, 220] width 12 height 12
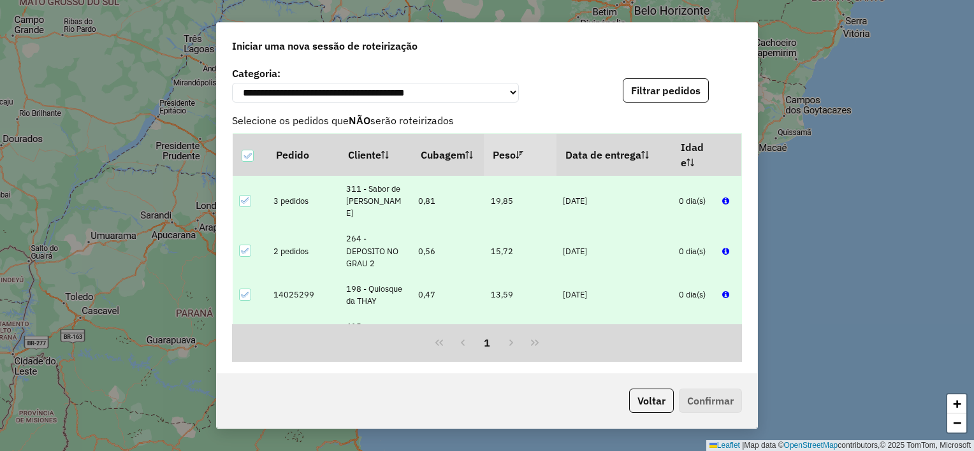
scroll to position [1006, 0]
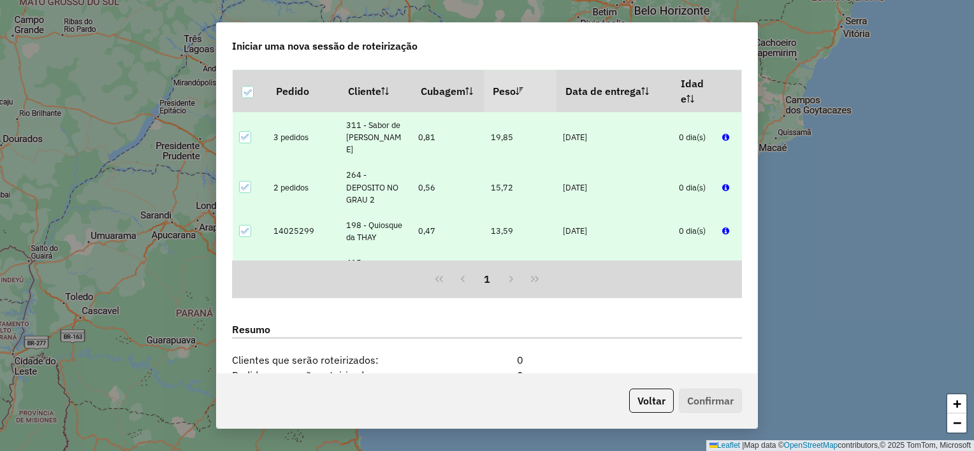
click at [245, 271] on icon at bounding box center [245, 275] width 9 height 9
click at [243, 228] on icon at bounding box center [245, 231] width 8 height 6
click at [246, 183] on icon at bounding box center [245, 187] width 9 height 9
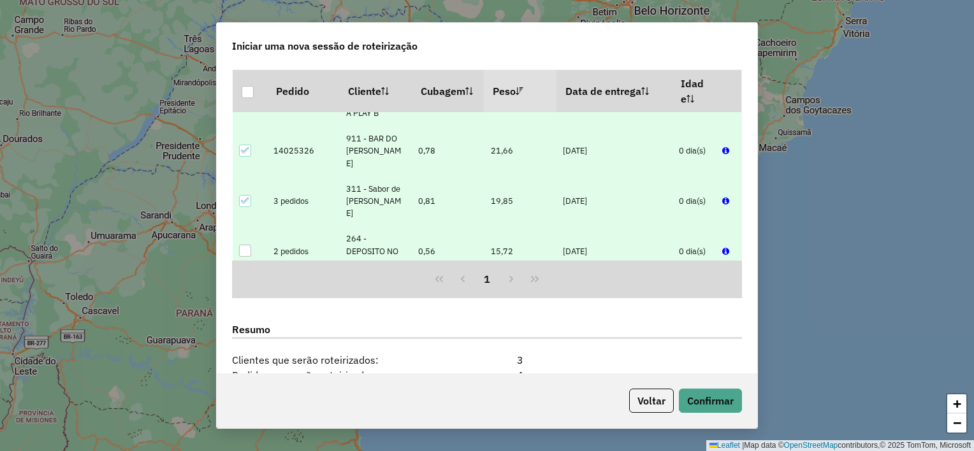
click at [246, 196] on icon at bounding box center [245, 200] width 9 height 9
click at [245, 146] on icon at bounding box center [245, 150] width 9 height 9
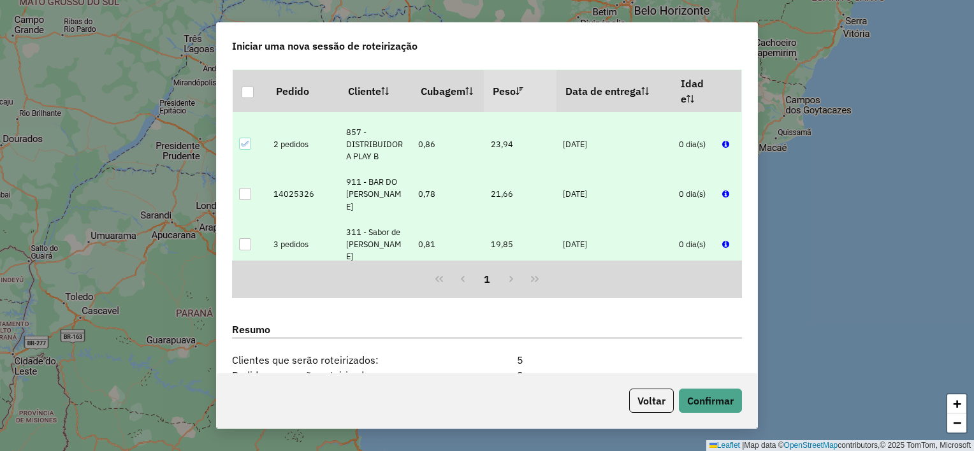
scroll to position [729, 0]
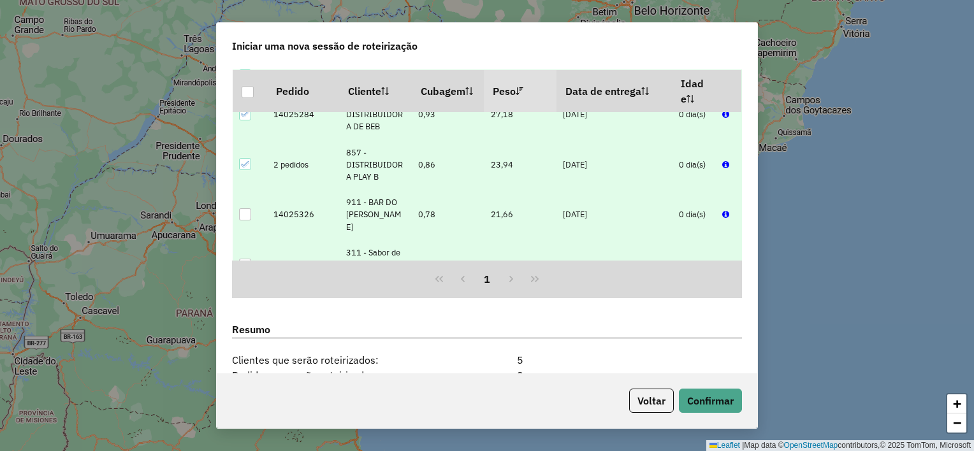
click at [245, 160] on icon at bounding box center [245, 164] width 9 height 9
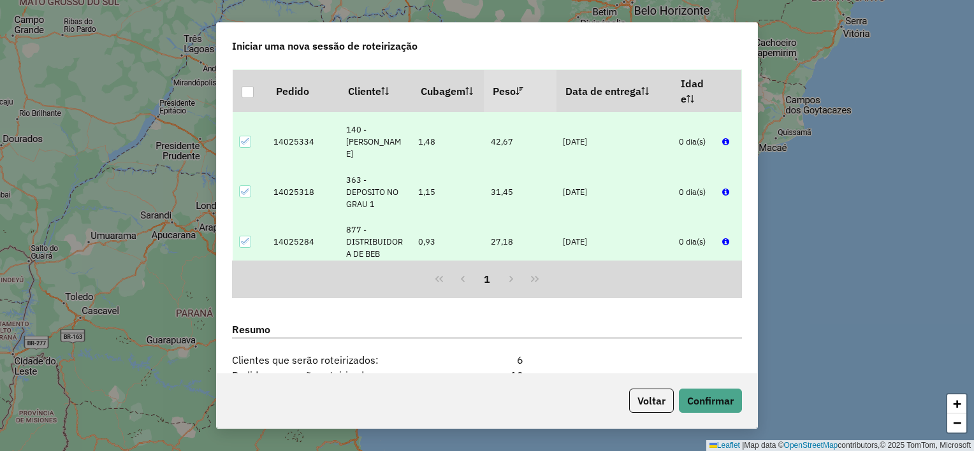
scroll to position [665, 0]
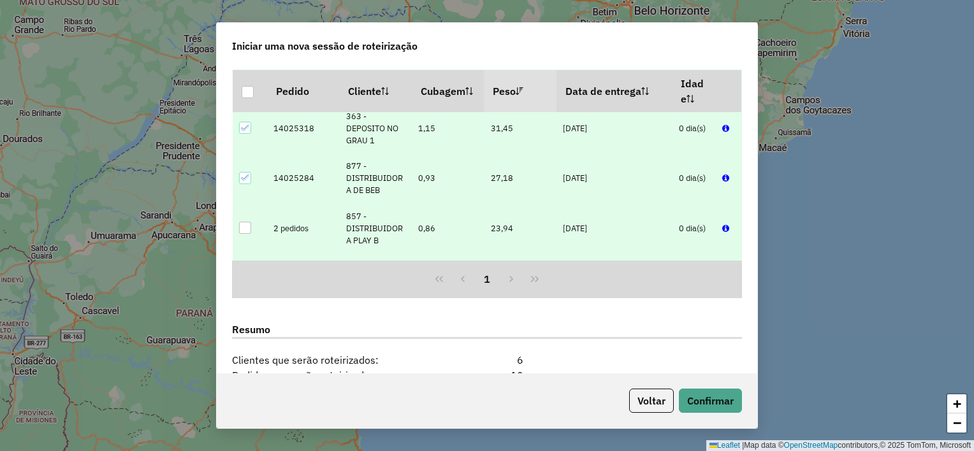
click at [246, 173] on icon at bounding box center [245, 177] width 9 height 9
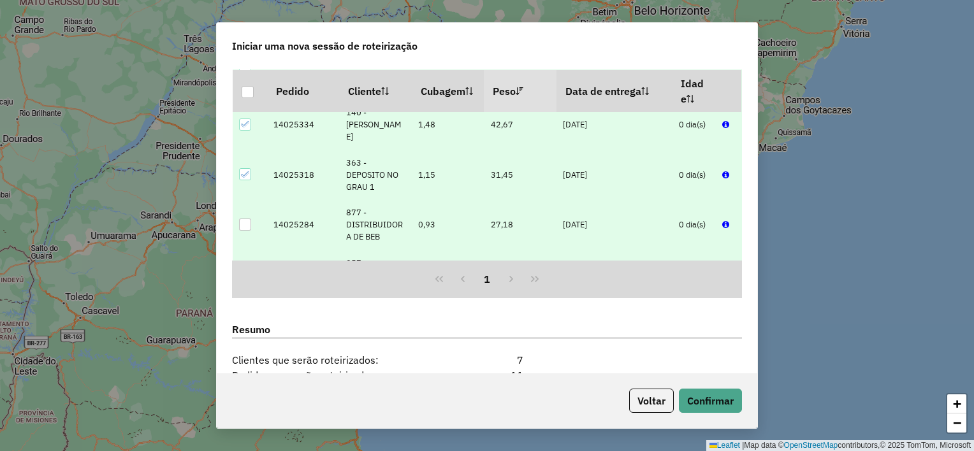
scroll to position [602, 0]
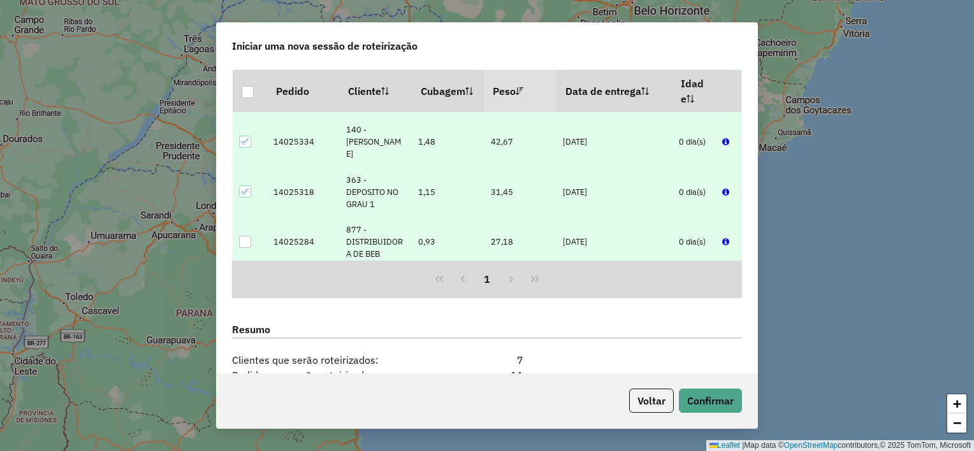
click at [245, 189] on icon at bounding box center [245, 192] width 8 height 6
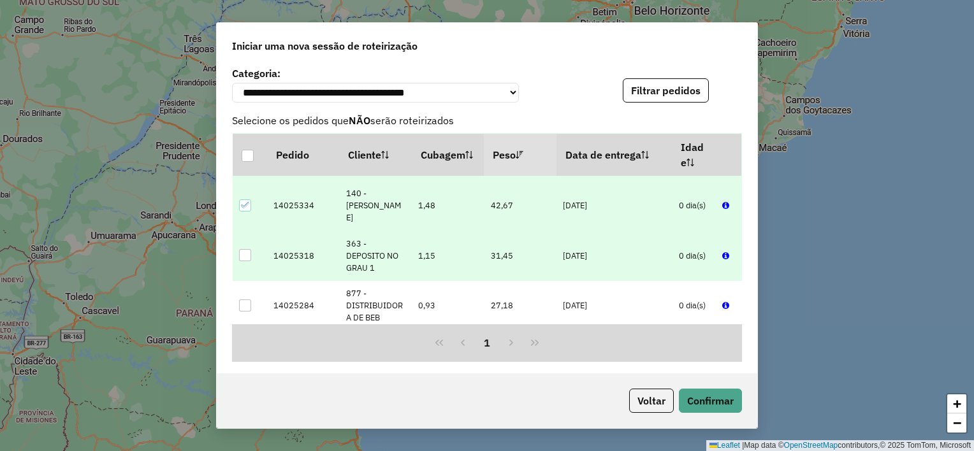
click at [247, 203] on icon at bounding box center [245, 206] width 8 height 6
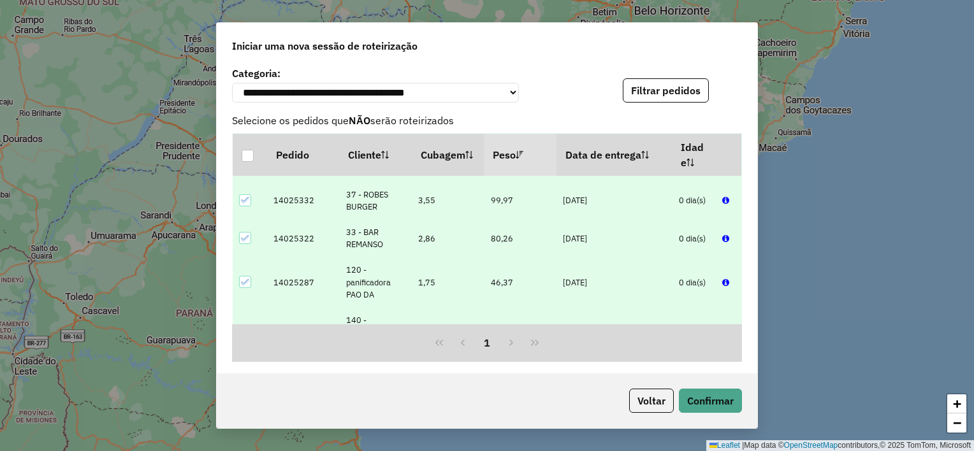
scroll to position [474, 0]
click at [245, 280] on icon at bounding box center [245, 283] width 9 height 9
click at [244, 235] on icon at bounding box center [245, 239] width 9 height 9
click at [244, 200] on icon at bounding box center [245, 200] width 9 height 9
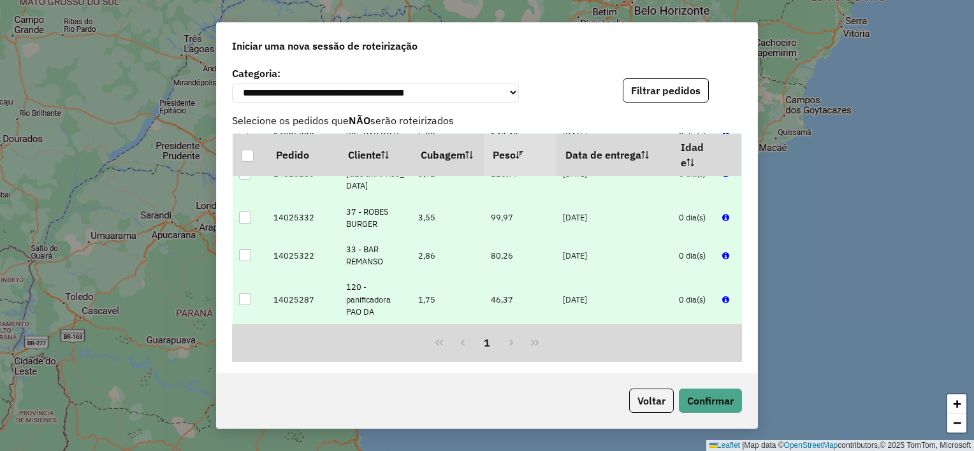
scroll to position [410, 0]
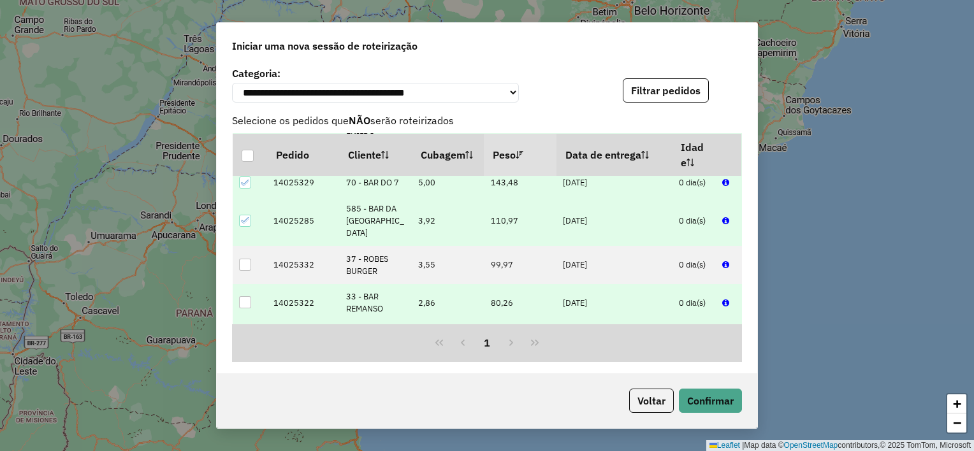
click at [243, 225] on icon at bounding box center [245, 220] width 9 height 9
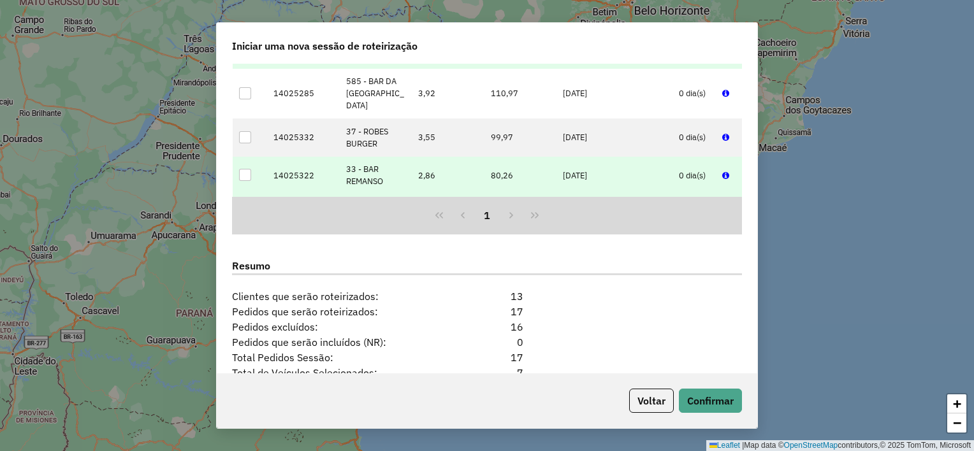
scroll to position [1006, 0]
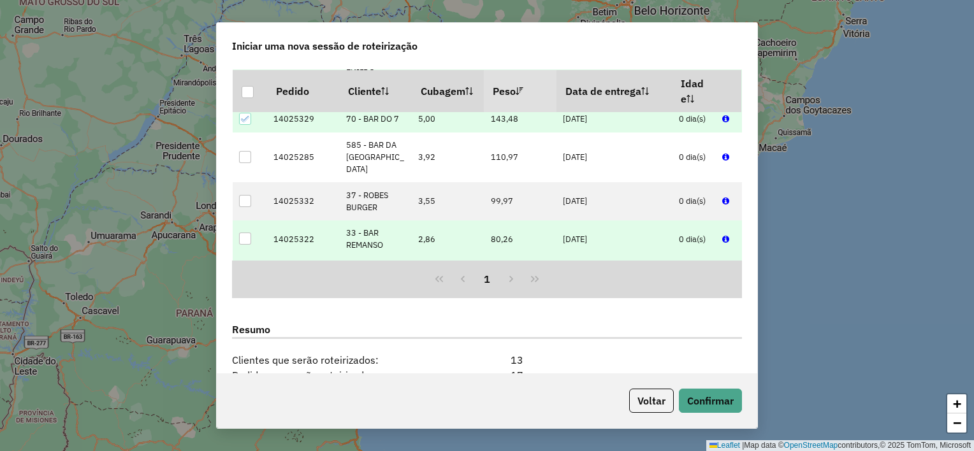
click at [245, 124] on icon at bounding box center [245, 119] width 9 height 9
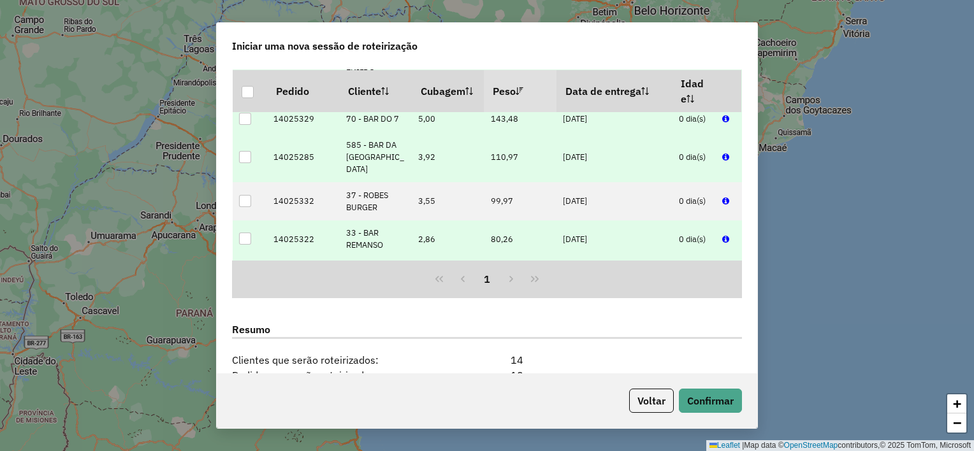
click at [247, 163] on div at bounding box center [245, 157] width 12 height 12
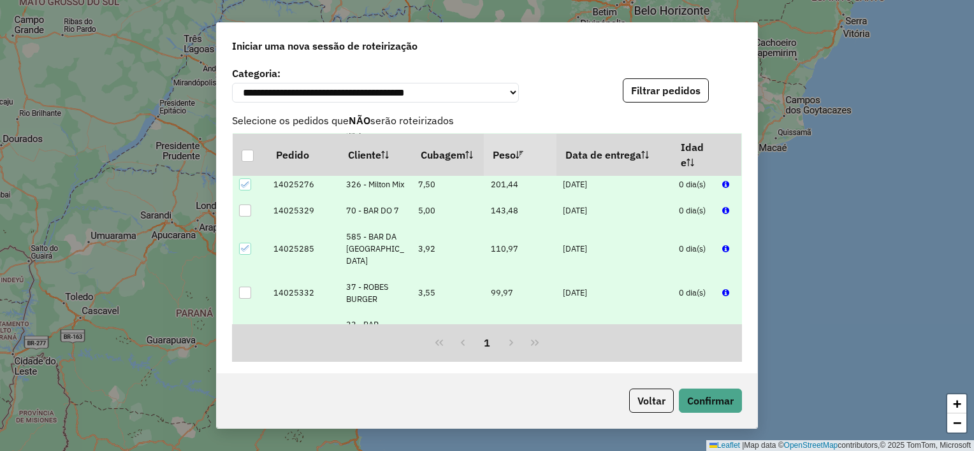
scroll to position [446, 0]
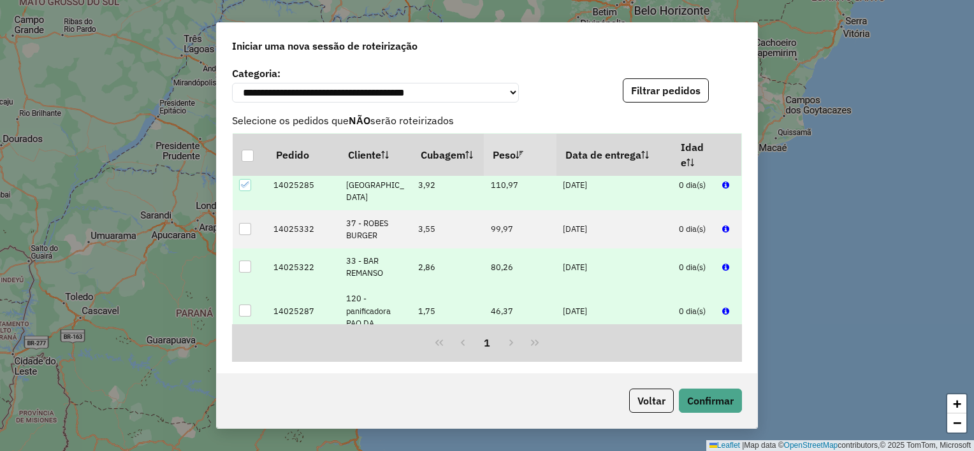
click at [245, 230] on div at bounding box center [245, 229] width 12 height 12
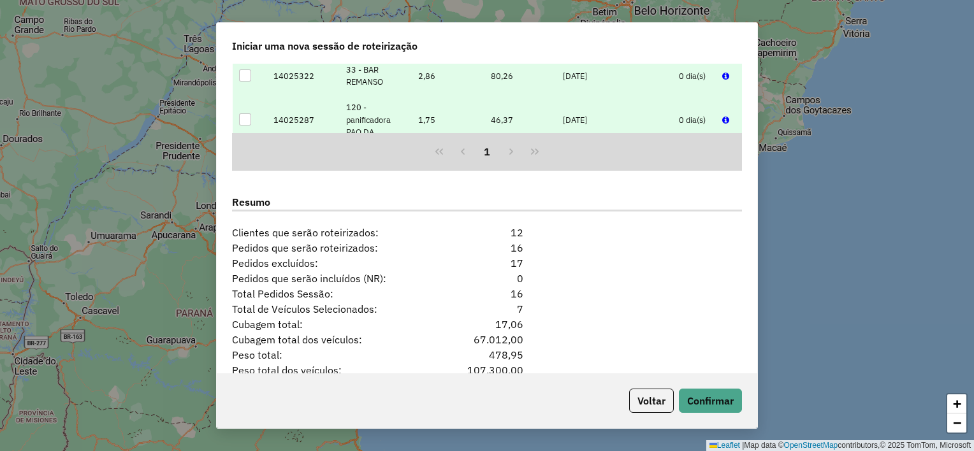
scroll to position [1197, 0]
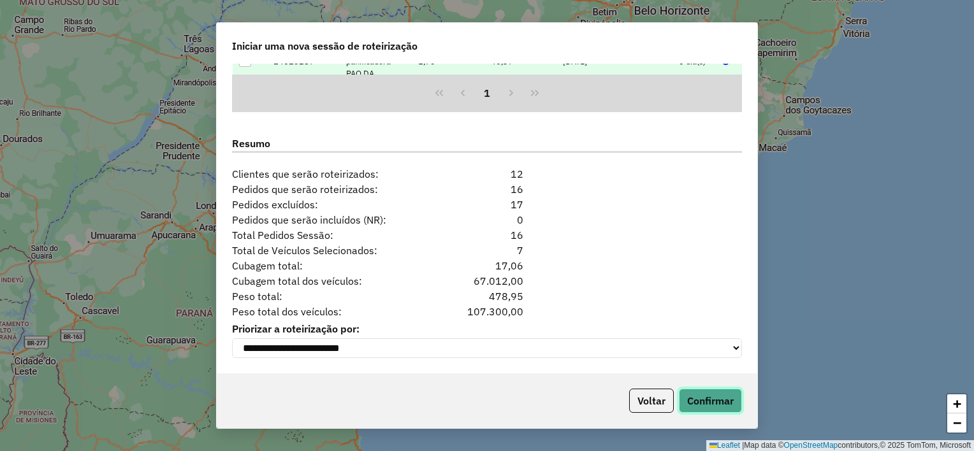
click at [696, 403] on button "Confirmar" at bounding box center [710, 401] width 63 height 24
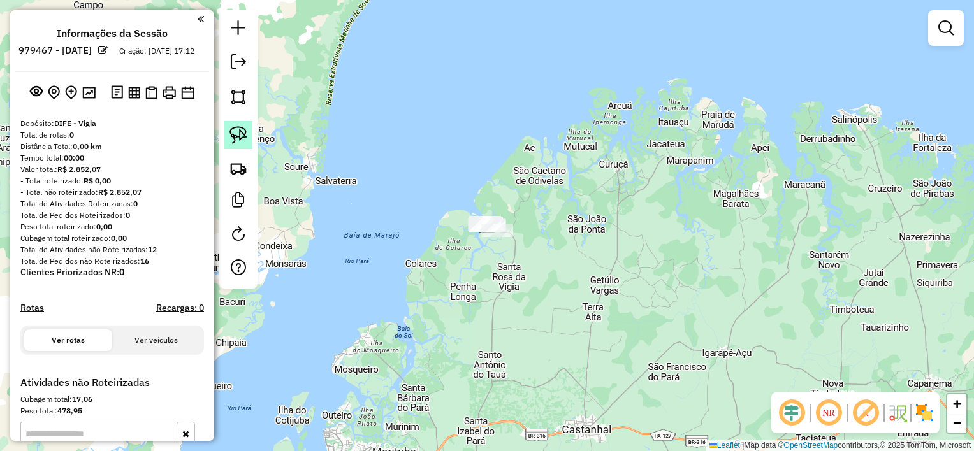
click at [238, 138] on img at bounding box center [238, 135] width 18 height 18
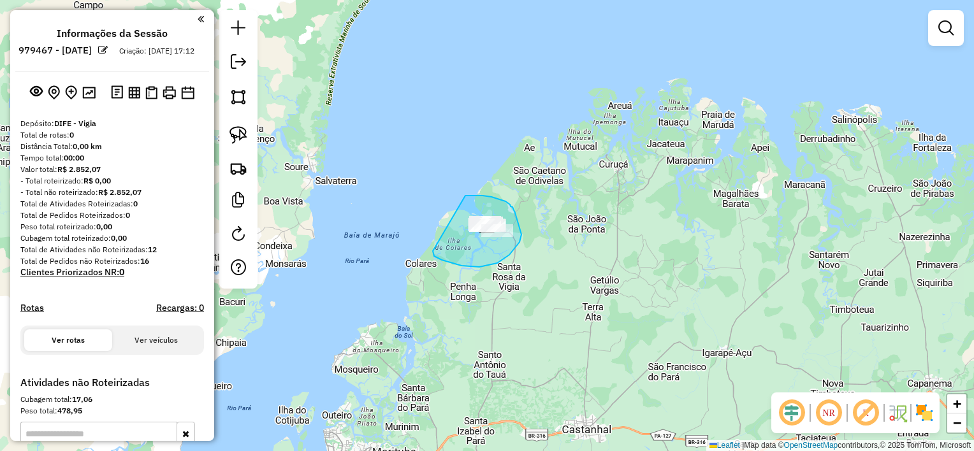
drag, startPoint x: 465, startPoint y: 196, endPoint x: 433, endPoint y: 251, distance: 64.3
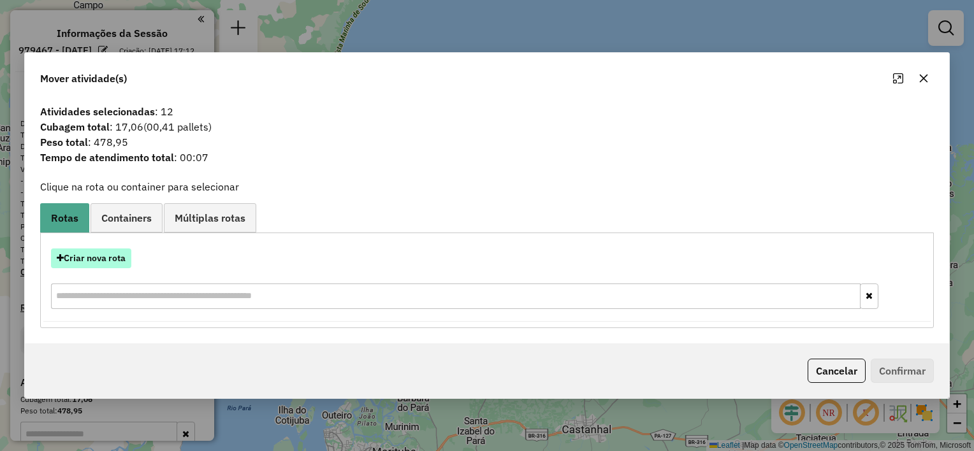
click at [94, 260] on button "Criar nova rota" at bounding box center [91, 259] width 80 height 20
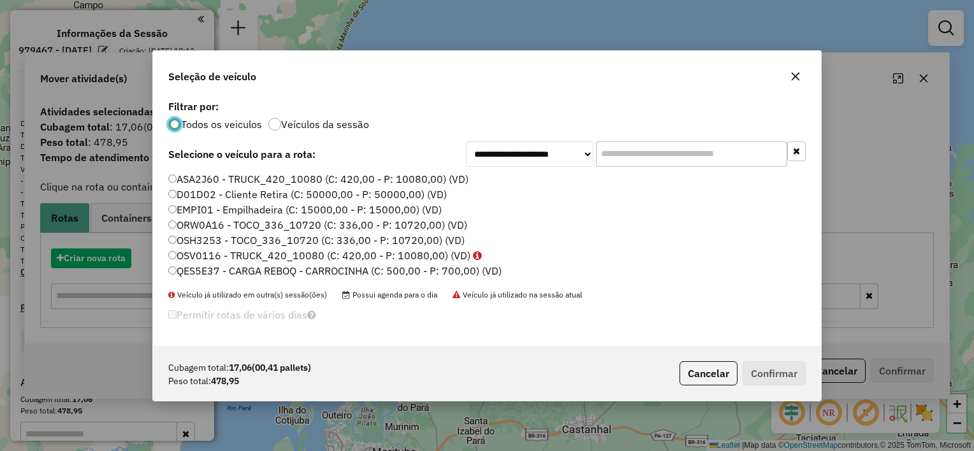
scroll to position [6, 4]
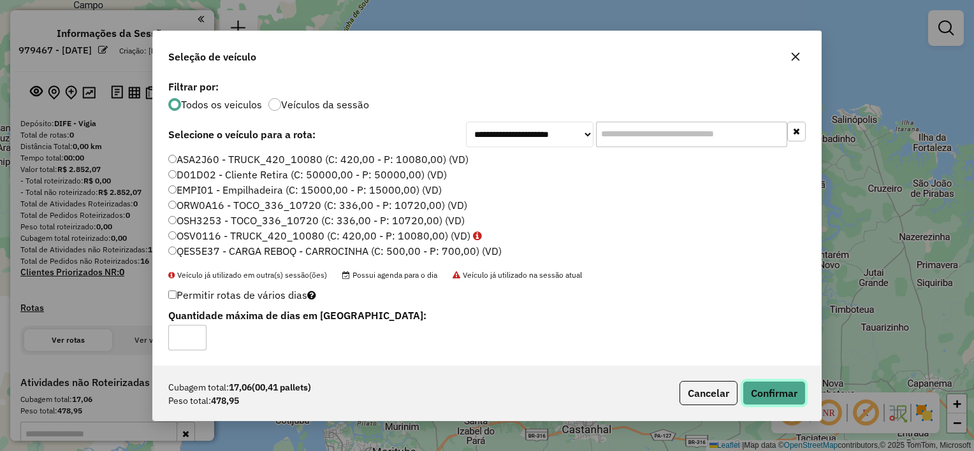
click at [767, 398] on button "Confirmar" at bounding box center [774, 393] width 63 height 24
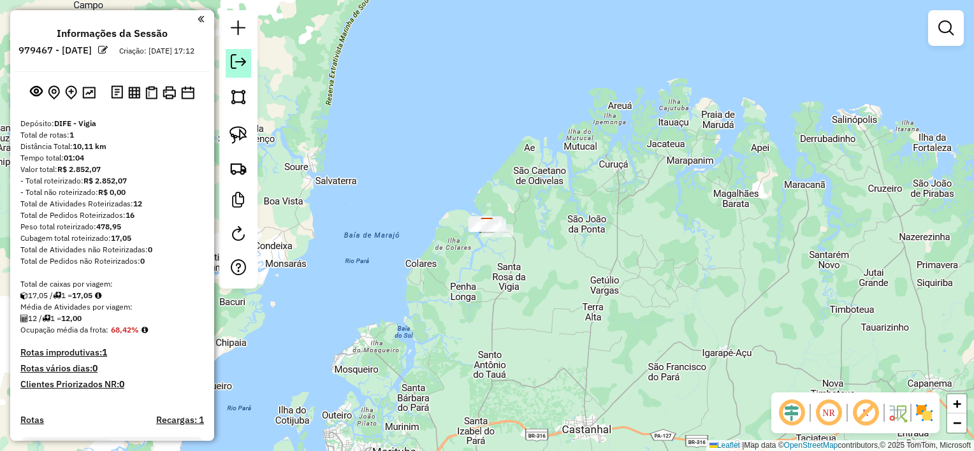
click at [240, 67] on em at bounding box center [238, 61] width 15 height 15
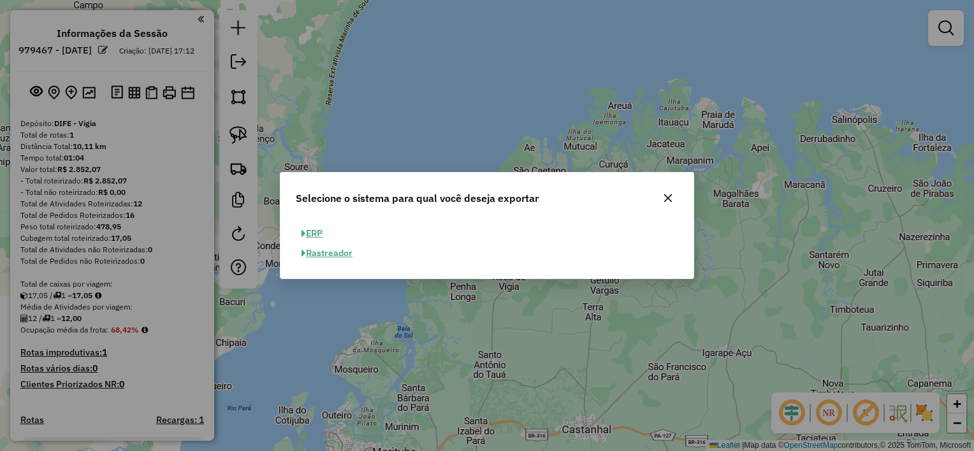
click at [325, 234] on button "ERP" at bounding box center [312, 234] width 33 height 20
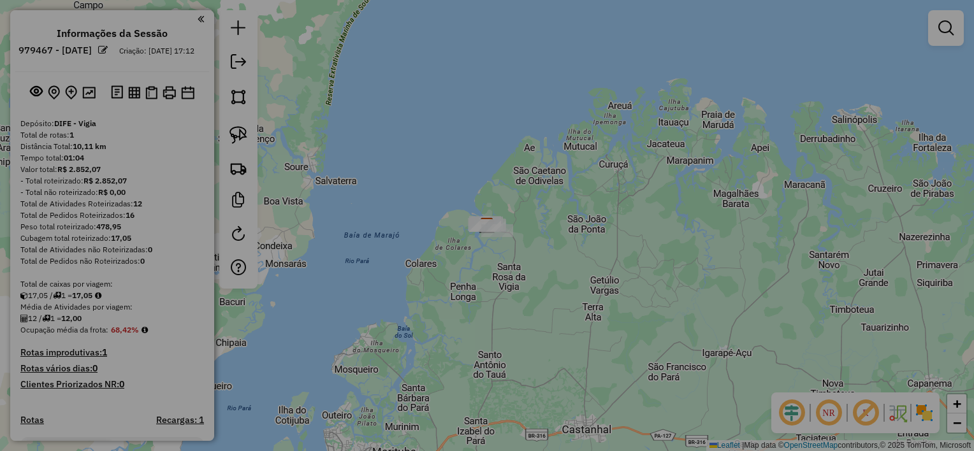
select select "**"
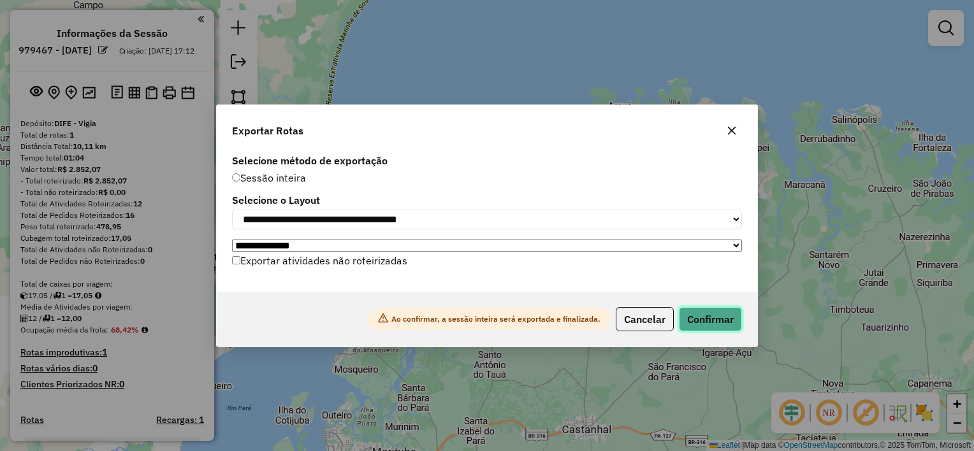
click at [728, 319] on button "Confirmar" at bounding box center [710, 319] width 63 height 24
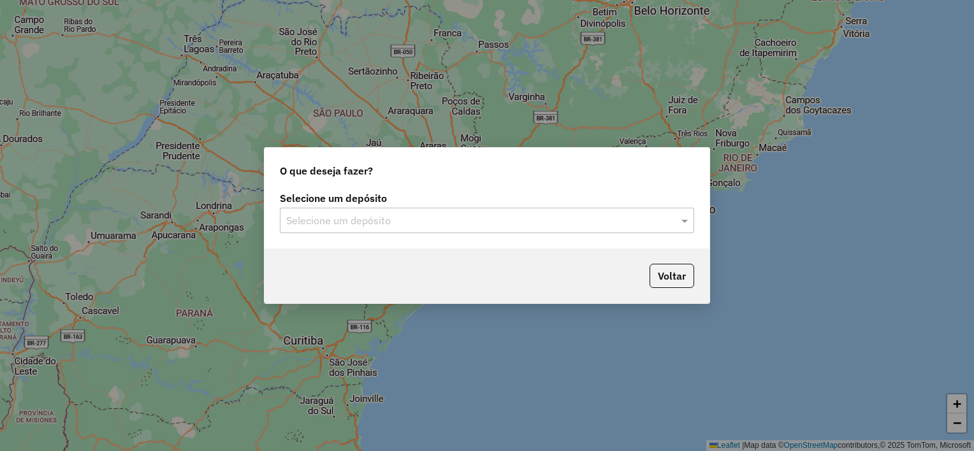
click at [393, 226] on input "text" at bounding box center [474, 221] width 376 height 15
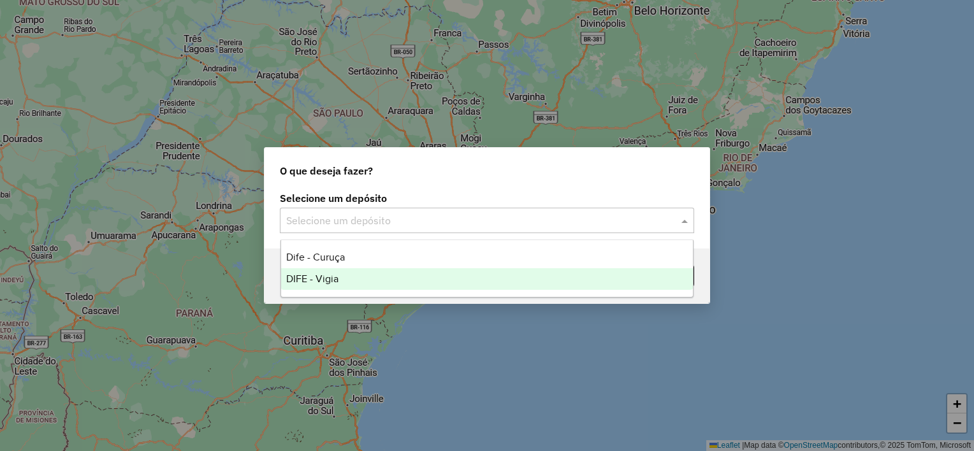
click at [337, 280] on span "DIFE - Vigia" at bounding box center [312, 278] width 52 height 11
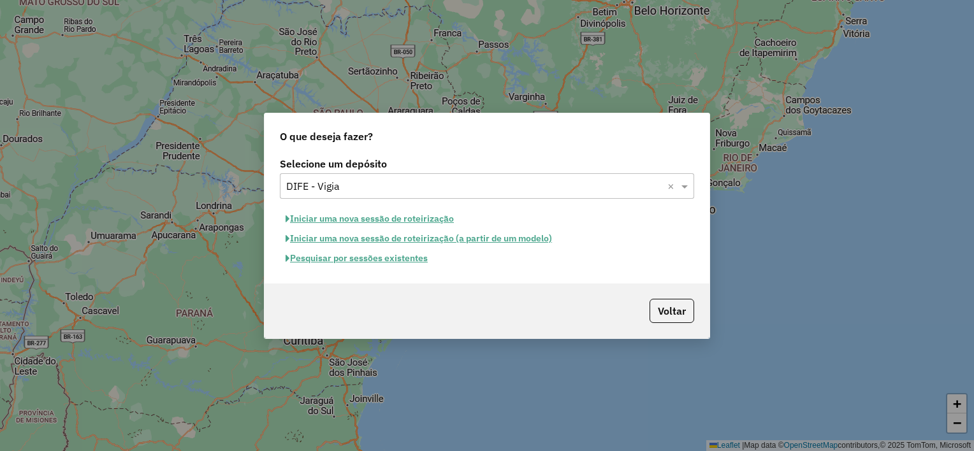
click at [345, 219] on button "Iniciar uma nova sessão de roteirização" at bounding box center [370, 219] width 180 height 20
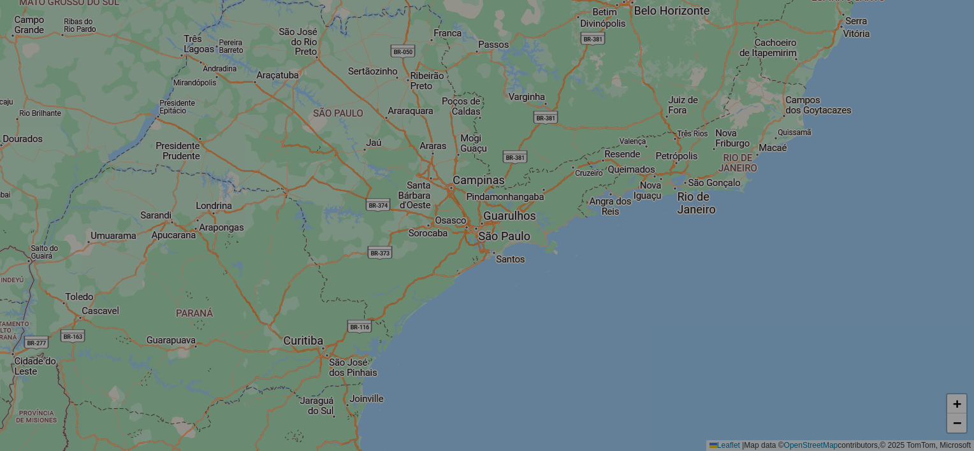
select select "*"
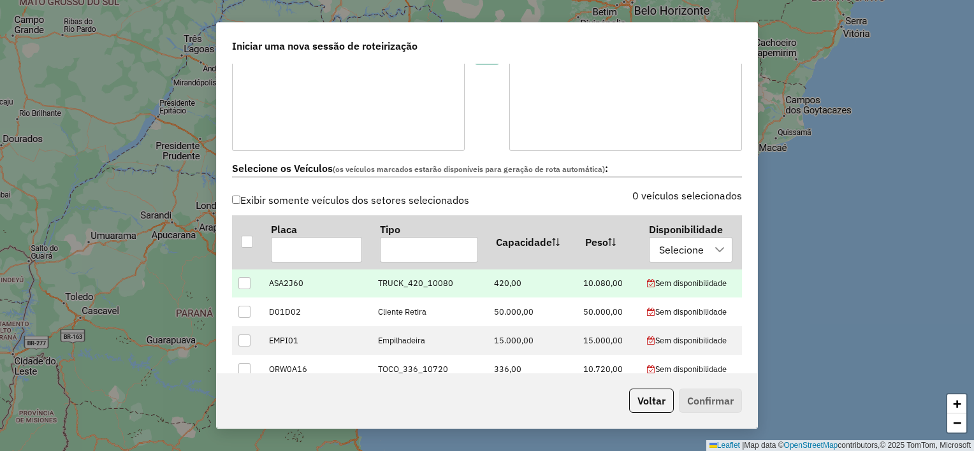
scroll to position [319, 0]
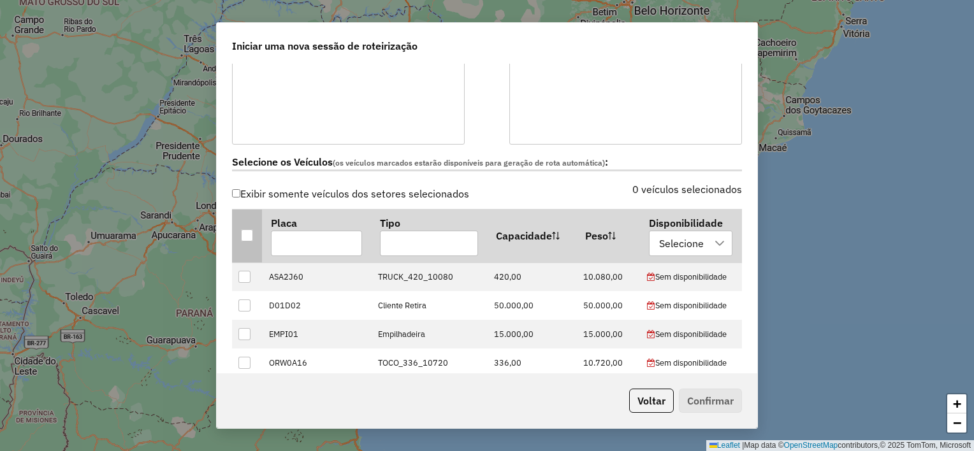
click at [243, 240] on div at bounding box center [247, 235] width 12 height 12
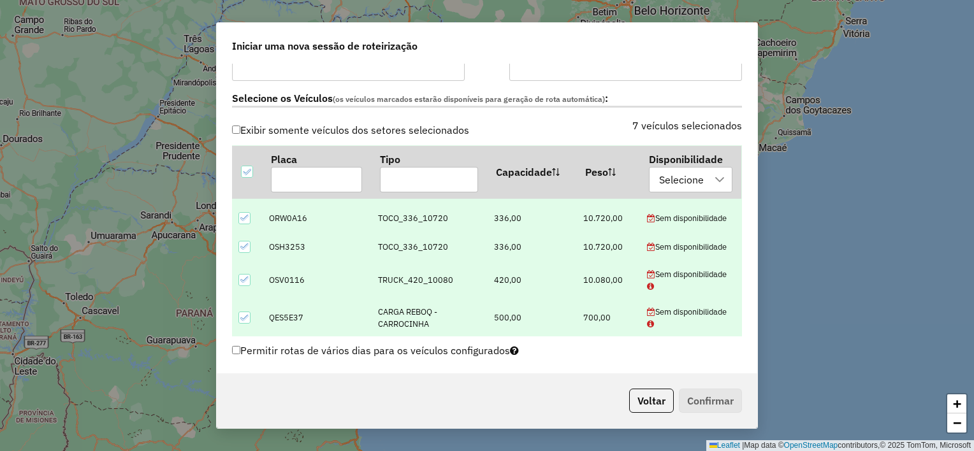
scroll to position [510, 0]
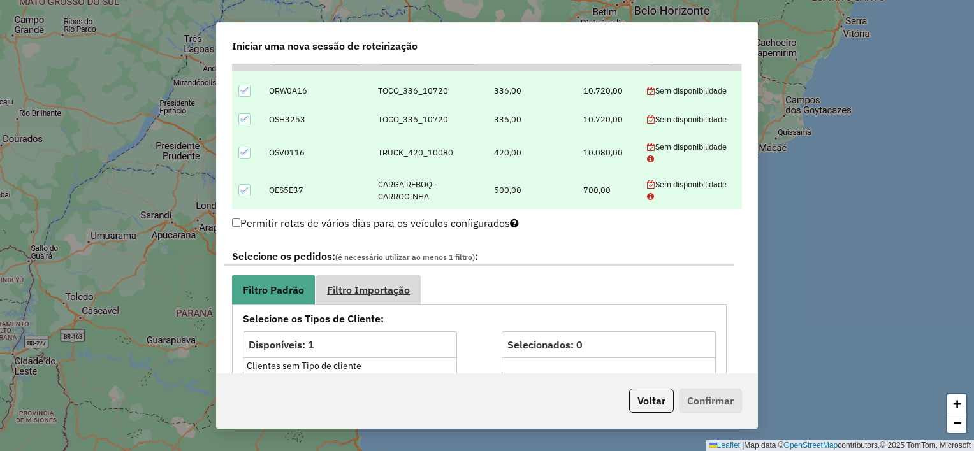
click at [395, 298] on link "Filtro Importação" at bounding box center [368, 289] width 105 height 29
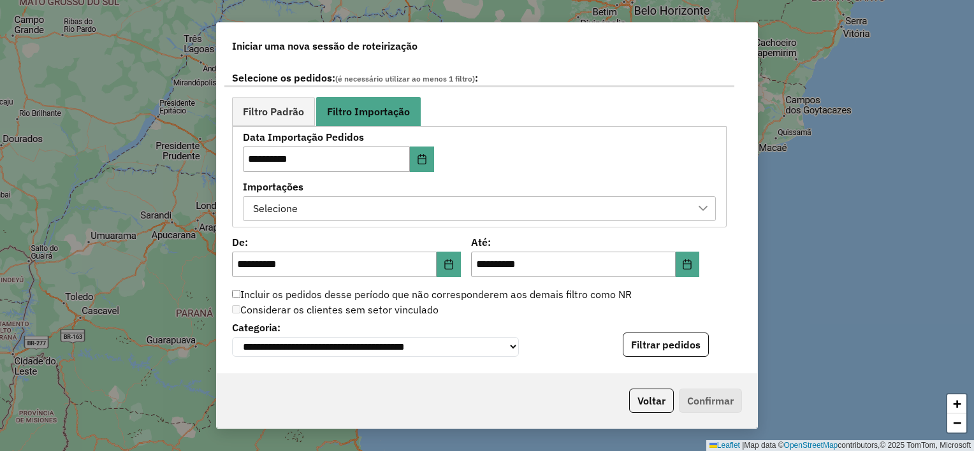
scroll to position [701, 0]
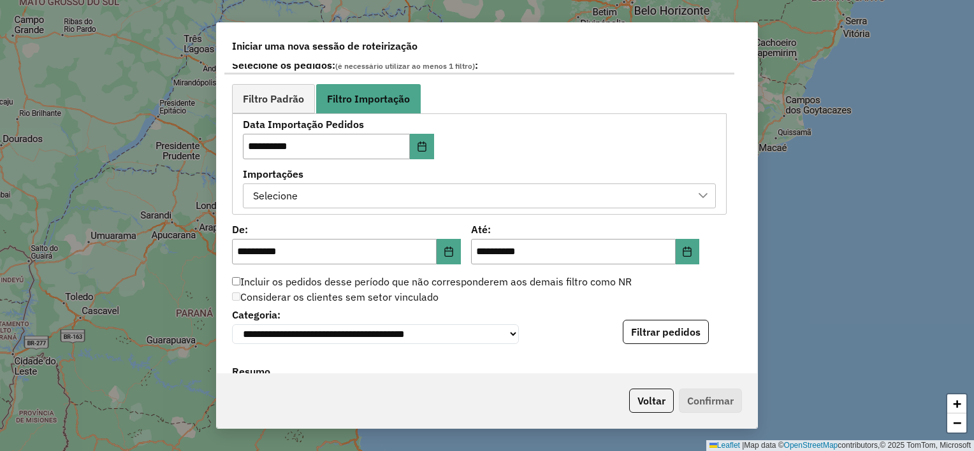
click at [402, 189] on div "Selecione" at bounding box center [470, 196] width 442 height 24
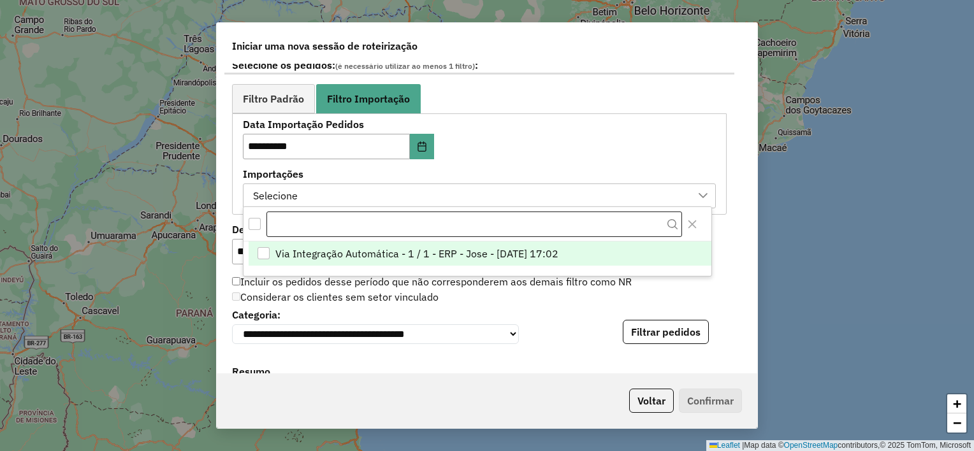
scroll to position [9, 57]
click at [349, 256] on span "Via Integração Automática - 1 / 1 - ERP - Jose - [DATE] 17:02" at bounding box center [416, 253] width 283 height 15
click at [479, 159] on div "**********" at bounding box center [479, 164] width 473 height 89
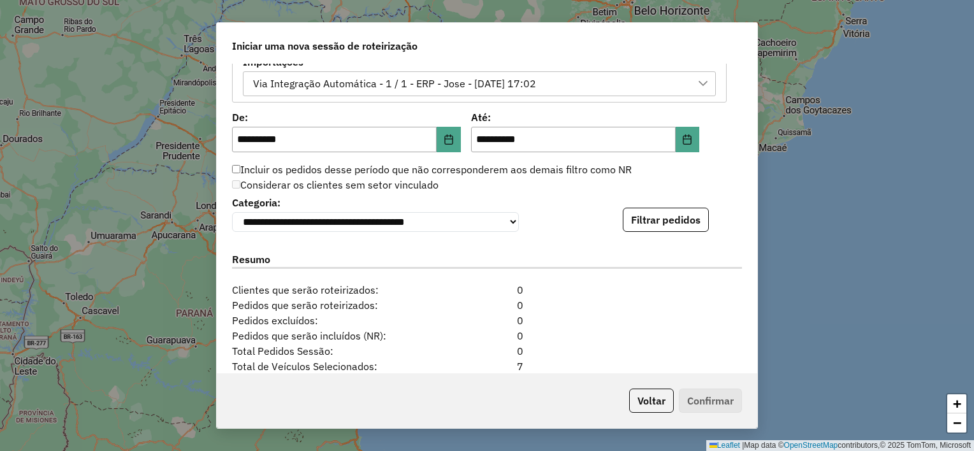
scroll to position [829, 0]
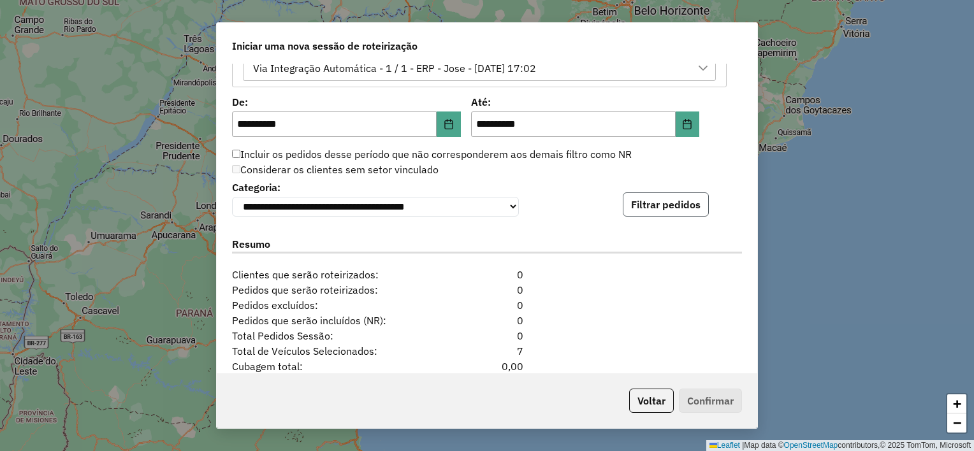
click at [686, 208] on button "Filtrar pedidos" at bounding box center [666, 205] width 86 height 24
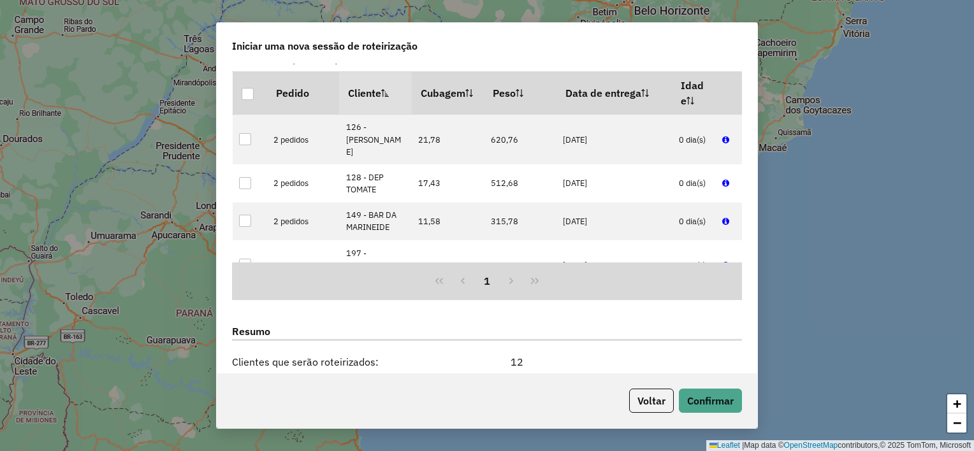
scroll to position [1147, 0]
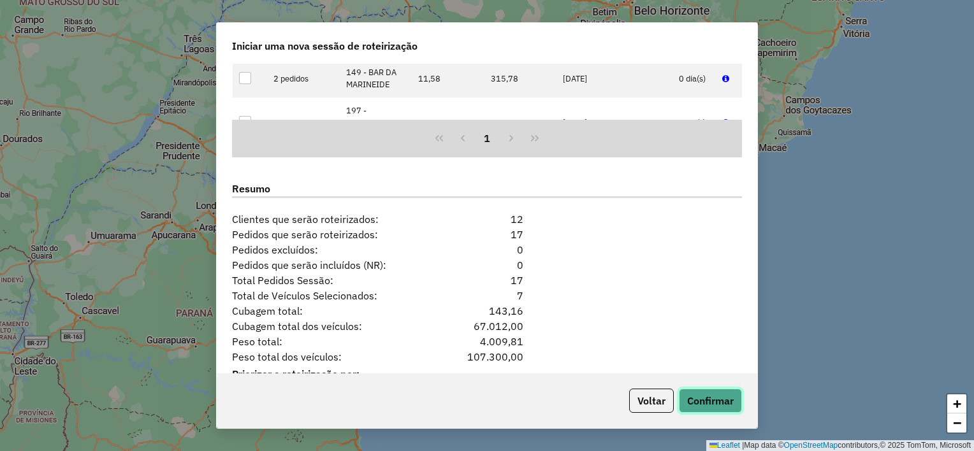
click at [720, 399] on button "Confirmar" at bounding box center [710, 401] width 63 height 24
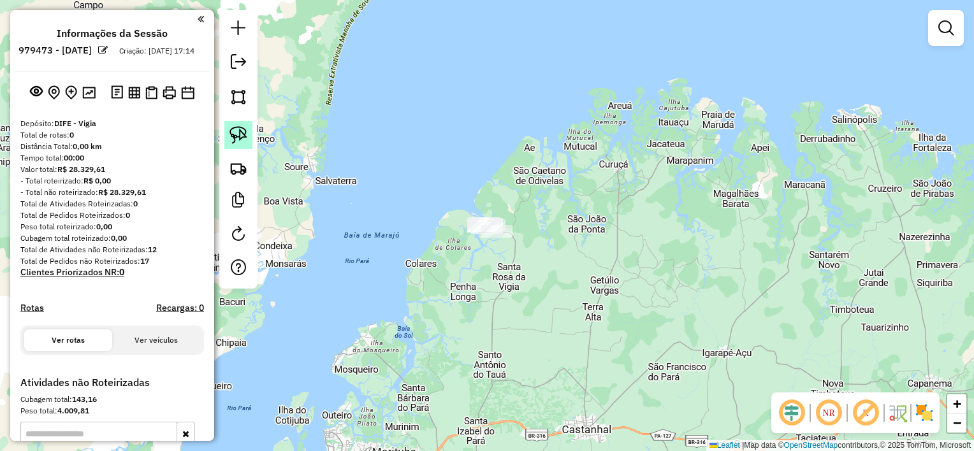
click at [250, 135] on link at bounding box center [238, 135] width 28 height 28
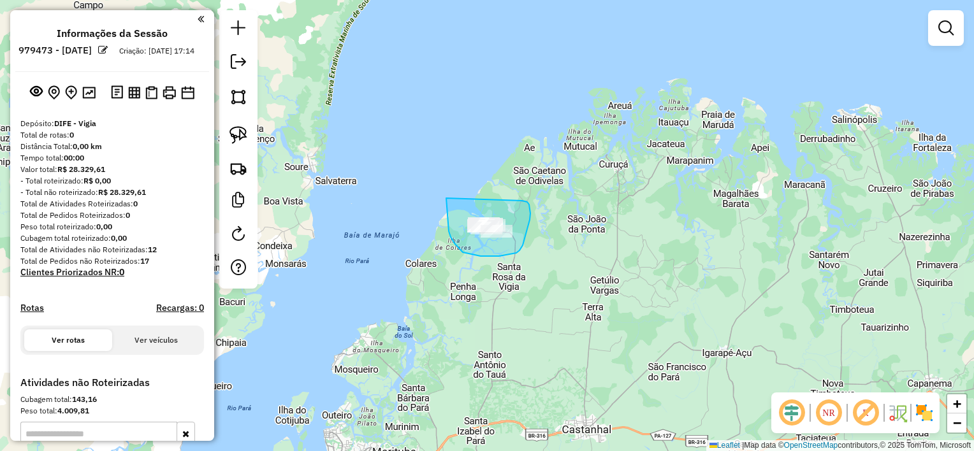
drag, startPoint x: 446, startPoint y: 198, endPoint x: 448, endPoint y: 231, distance: 33.2
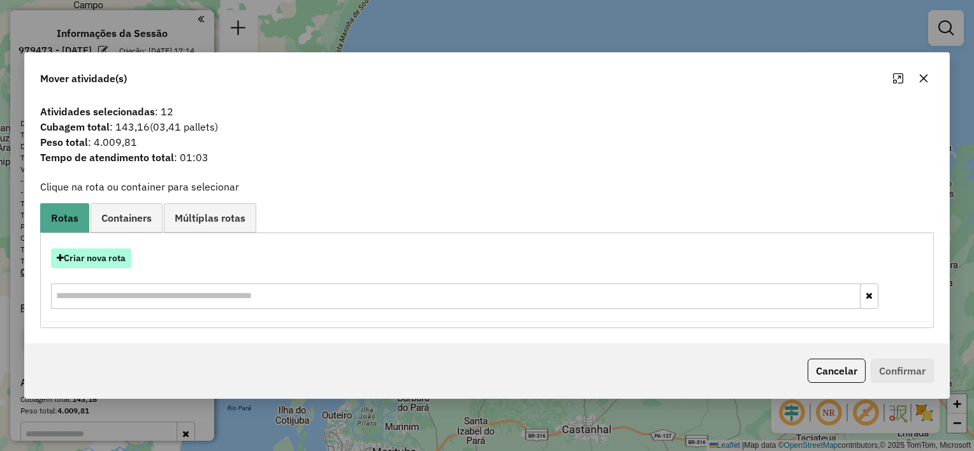
click at [127, 263] on button "Criar nova rota" at bounding box center [91, 259] width 80 height 20
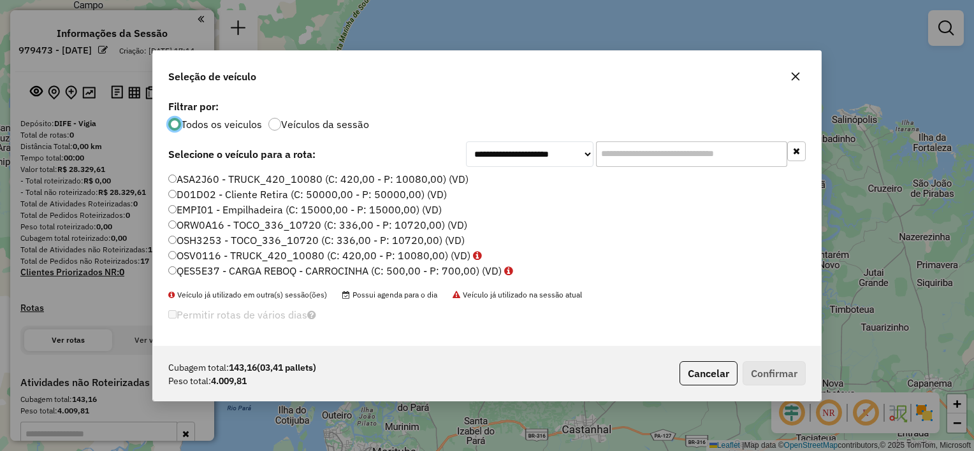
scroll to position [6, 4]
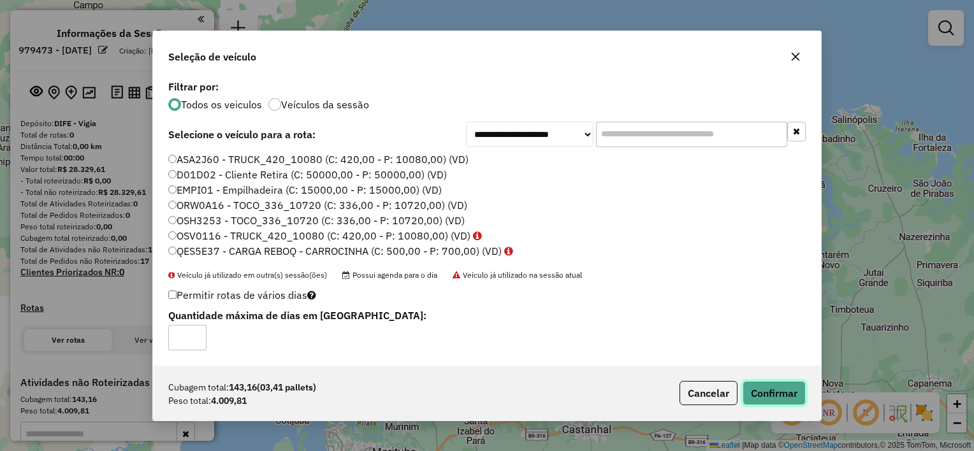
click at [746, 392] on button "Confirmar" at bounding box center [774, 393] width 63 height 24
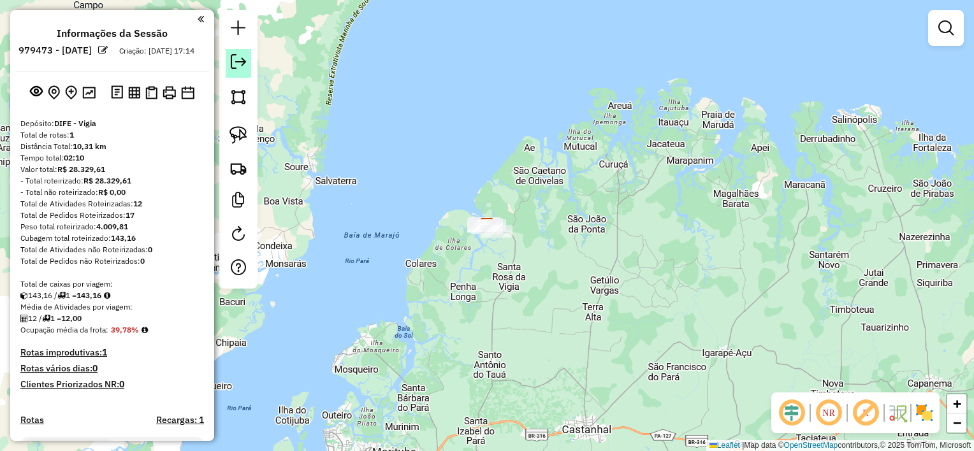
click at [238, 59] on em at bounding box center [238, 61] width 15 height 15
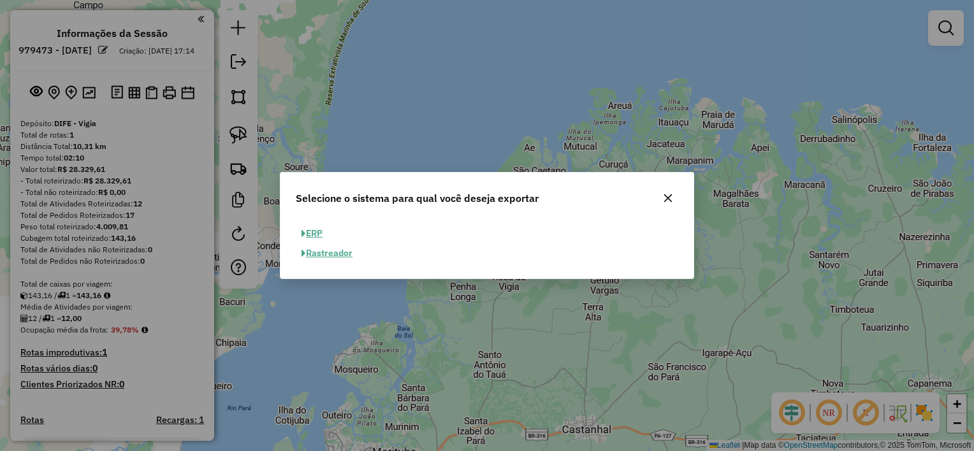
click at [318, 232] on button "ERP" at bounding box center [312, 234] width 33 height 20
select select "**"
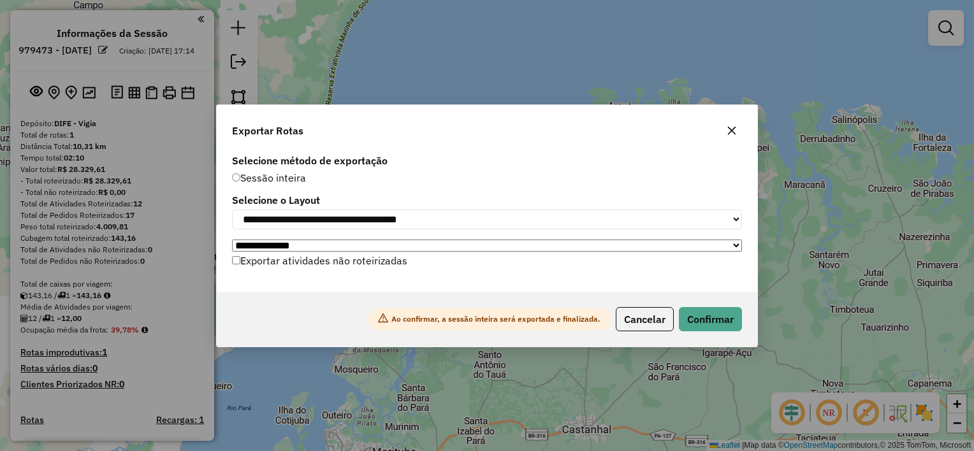
click at [722, 339] on div "Ao confirmar, a sessão inteira será exportada e finalizada. Cancelar Confirmar" at bounding box center [487, 319] width 541 height 55
click at [720, 330] on button "Confirmar" at bounding box center [710, 319] width 63 height 24
